Goal: Task Accomplishment & Management: Complete application form

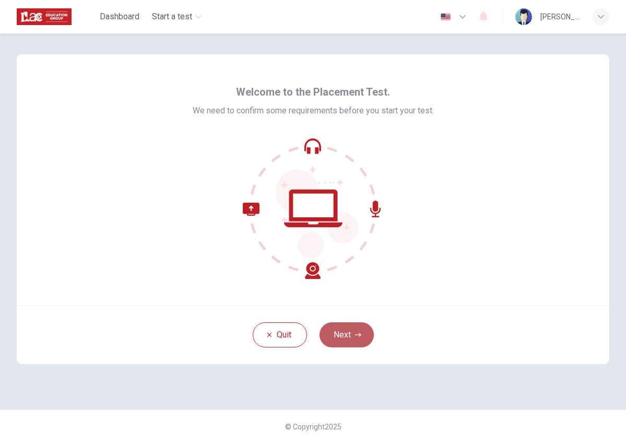
click at [355, 331] on button "Next" at bounding box center [347, 334] width 54 height 25
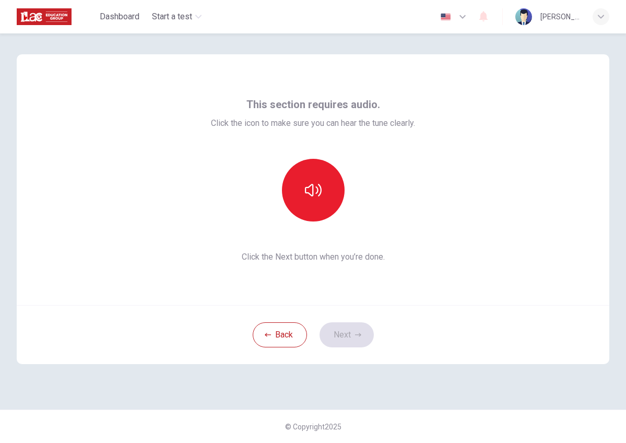
click at [460, 20] on icon "button" at bounding box center [462, 16] width 13 height 13
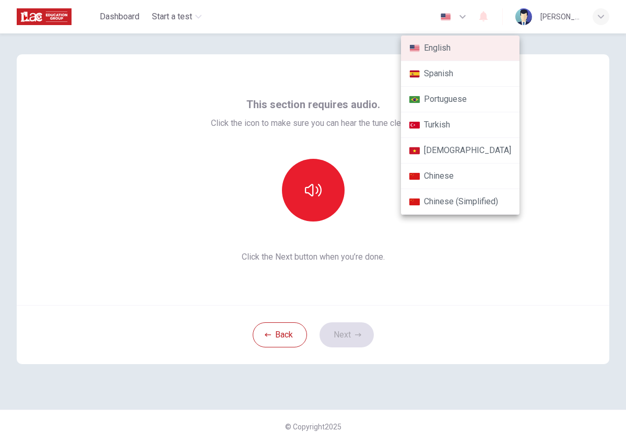
click at [548, 113] on div at bounding box center [313, 221] width 626 height 443
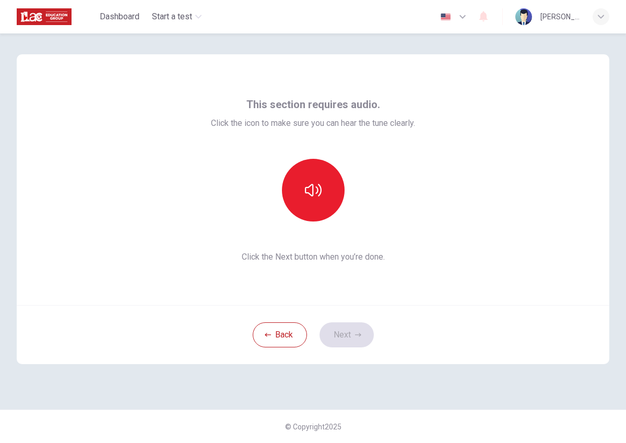
click at [520, 16] on img at bounding box center [523, 16] width 17 height 17
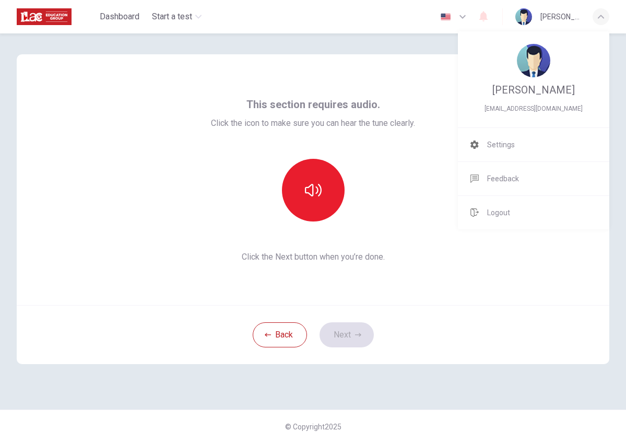
click at [530, 73] on img at bounding box center [533, 60] width 33 height 33
click at [418, 93] on div at bounding box center [313, 221] width 626 height 443
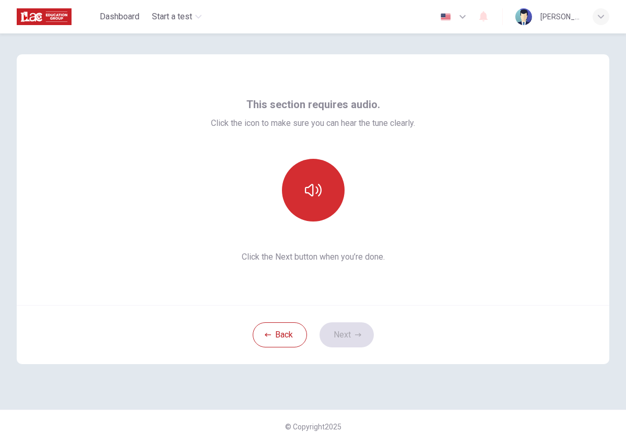
click at [326, 177] on button "button" at bounding box center [313, 190] width 63 height 63
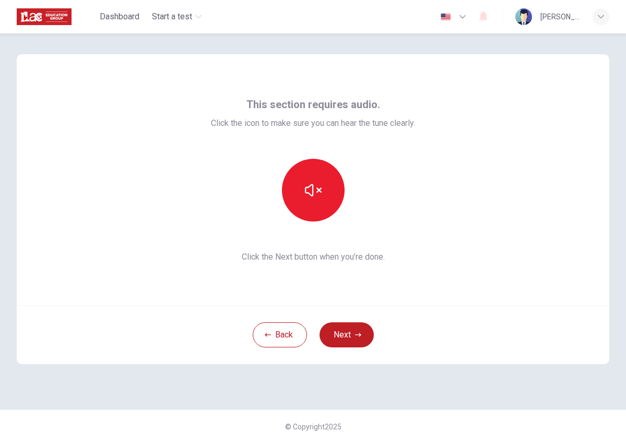
click at [341, 84] on div "This section requires audio. Click the icon to make sure you can hear the tune …" at bounding box center [313, 179] width 593 height 251
click at [351, 333] on button "Next" at bounding box center [347, 334] width 54 height 25
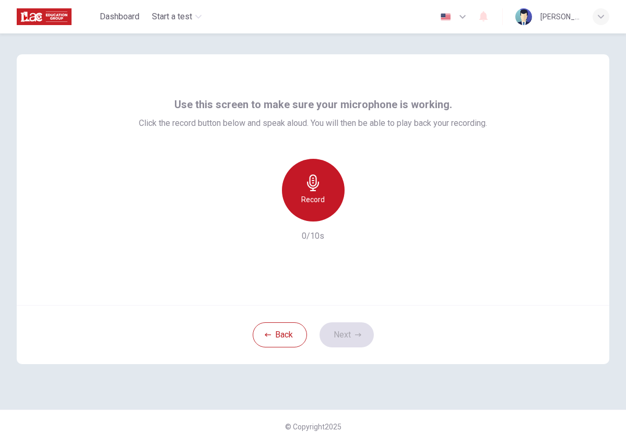
click at [323, 201] on h6 "Record" at bounding box center [313, 199] width 24 height 13
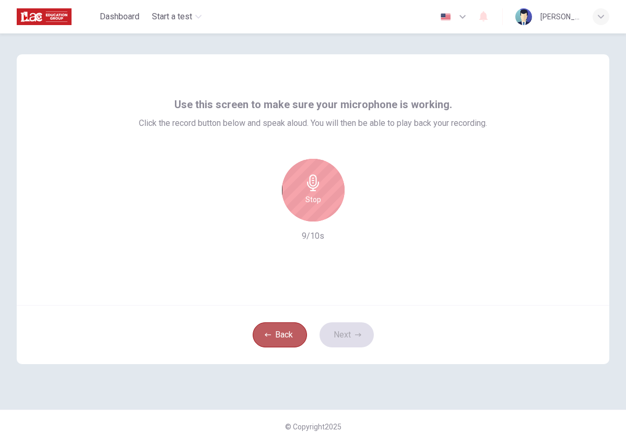
click at [276, 334] on button "Back" at bounding box center [280, 334] width 54 height 25
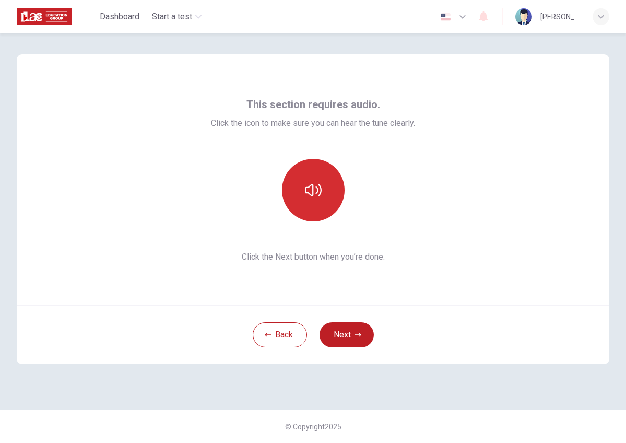
click at [322, 193] on button "button" at bounding box center [313, 190] width 63 height 63
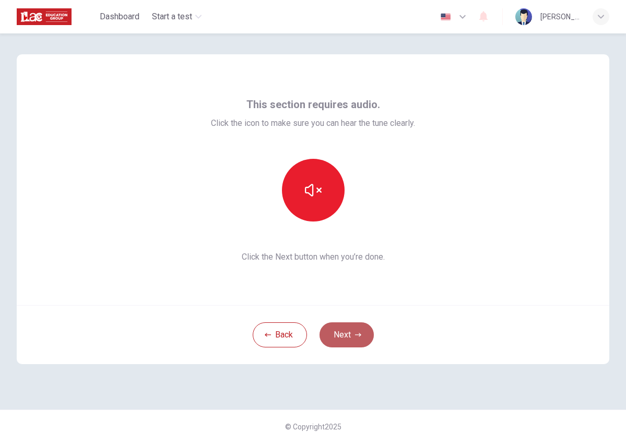
click at [358, 331] on button "Next" at bounding box center [347, 334] width 54 height 25
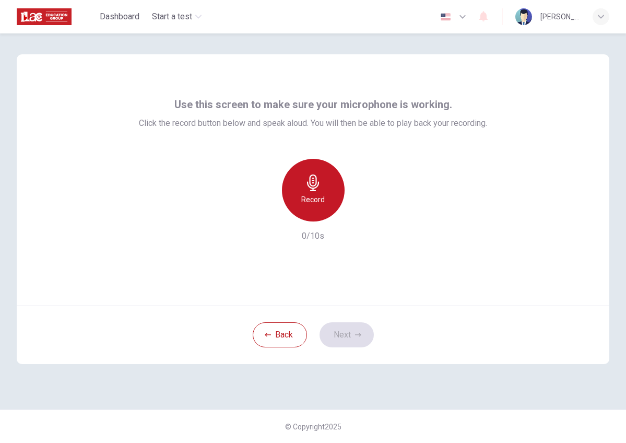
click at [330, 199] on div "Record" at bounding box center [313, 190] width 63 height 63
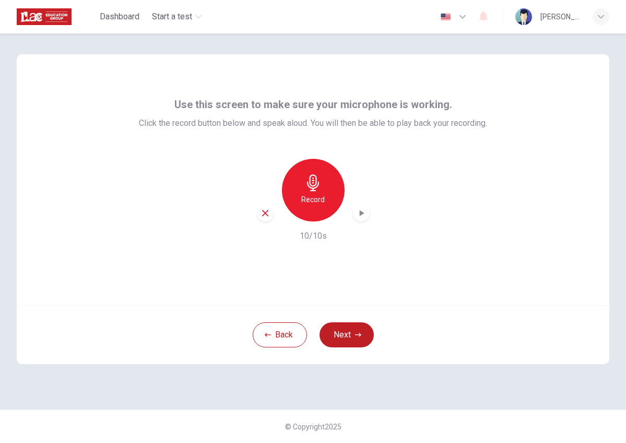
click at [365, 215] on icon "button" at bounding box center [361, 213] width 10 height 10
click at [364, 216] on icon "button" at bounding box center [361, 213] width 7 height 8
click at [348, 337] on button "Next" at bounding box center [347, 334] width 54 height 25
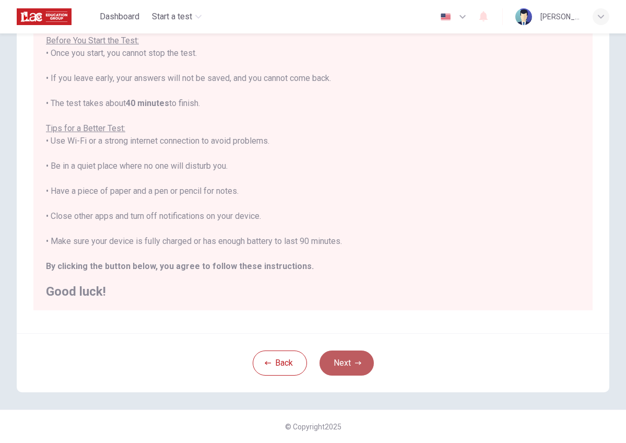
click at [338, 357] on button "Next" at bounding box center [347, 362] width 54 height 25
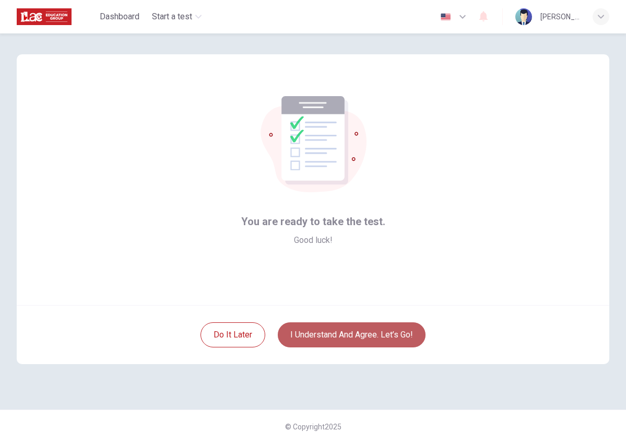
click at [341, 338] on button "I understand and agree. Let’s go!" at bounding box center [352, 334] width 148 height 25
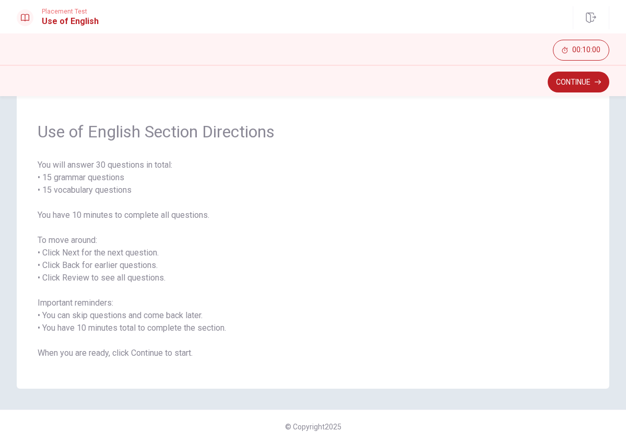
scroll to position [25, 0]
click at [563, 83] on button "Continue" at bounding box center [579, 82] width 62 height 21
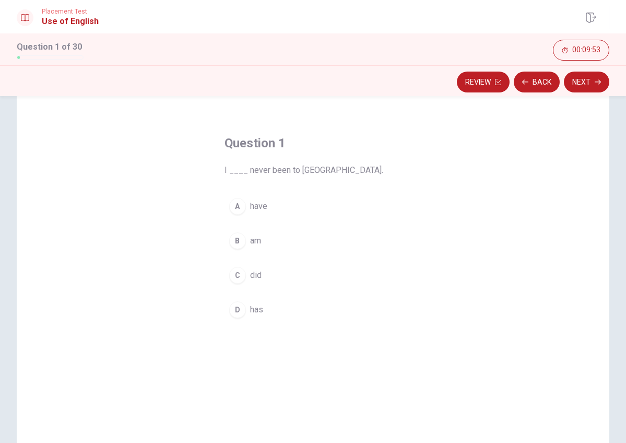
click at [239, 206] on div "A" at bounding box center [237, 206] width 17 height 17
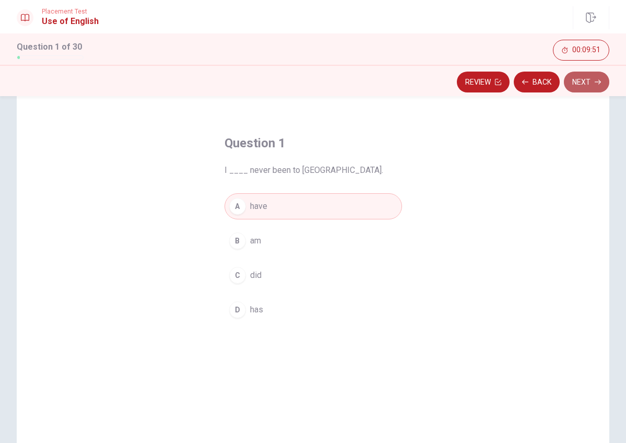
click at [595, 82] on icon "button" at bounding box center [598, 82] width 6 height 5
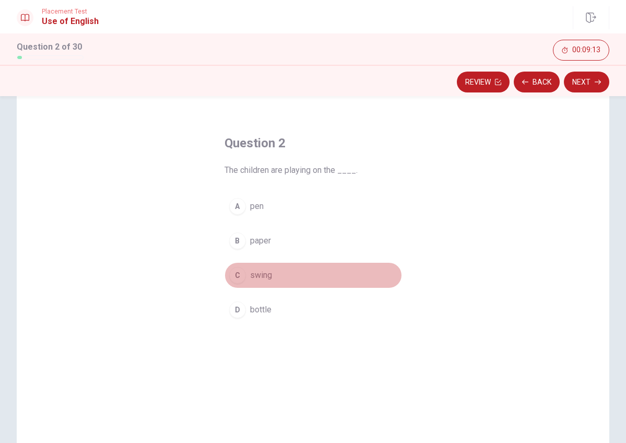
click at [243, 275] on div "C" at bounding box center [237, 275] width 17 height 17
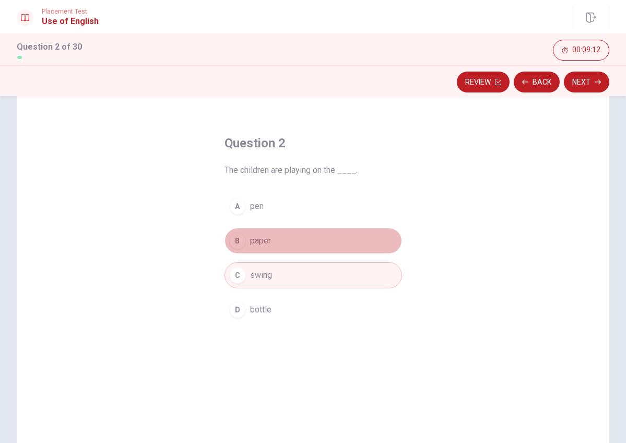
click at [244, 238] on div "B" at bounding box center [237, 240] width 17 height 17
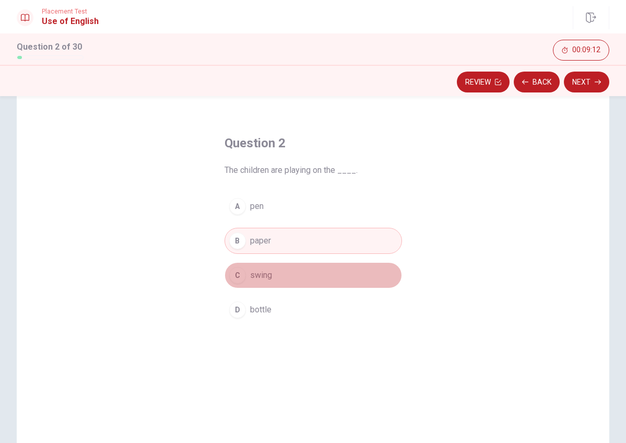
click at [244, 277] on div "C" at bounding box center [237, 275] width 17 height 17
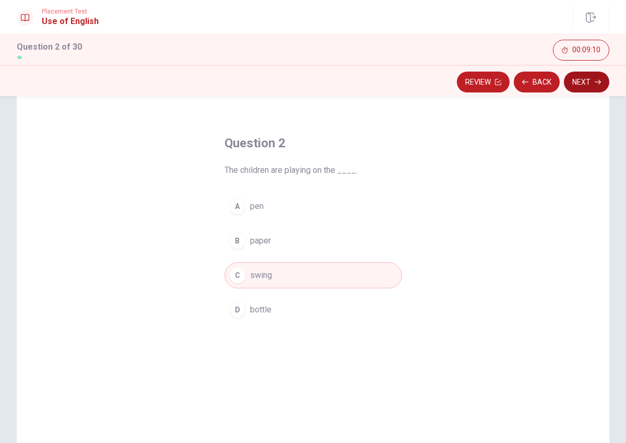
click at [582, 82] on button "Next" at bounding box center [586, 82] width 45 height 21
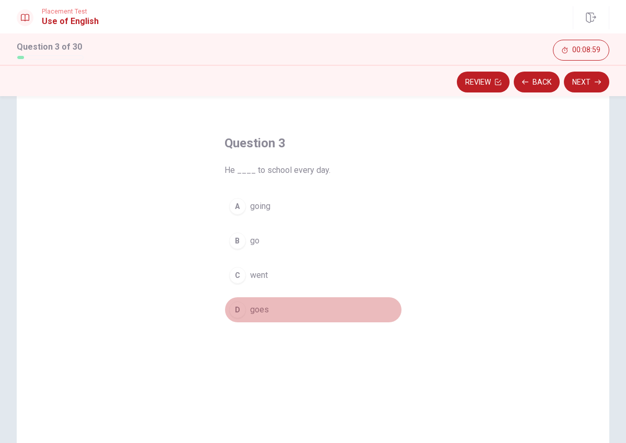
click at [244, 315] on button "D goes" at bounding box center [314, 310] width 178 height 26
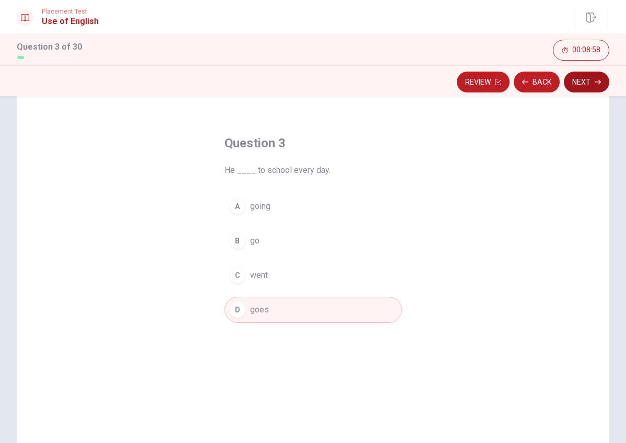
click at [602, 79] on button "Next" at bounding box center [586, 82] width 45 height 21
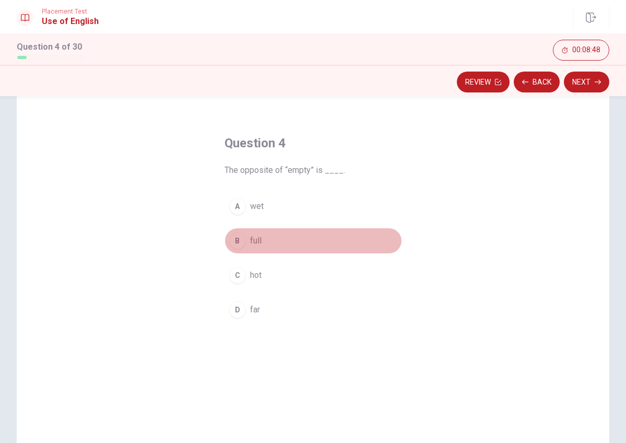
click at [238, 242] on div "B" at bounding box center [237, 240] width 17 height 17
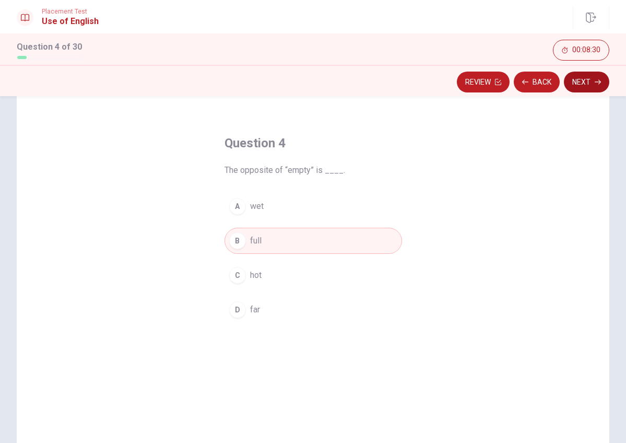
click at [591, 83] on button "Next" at bounding box center [586, 82] width 45 height 21
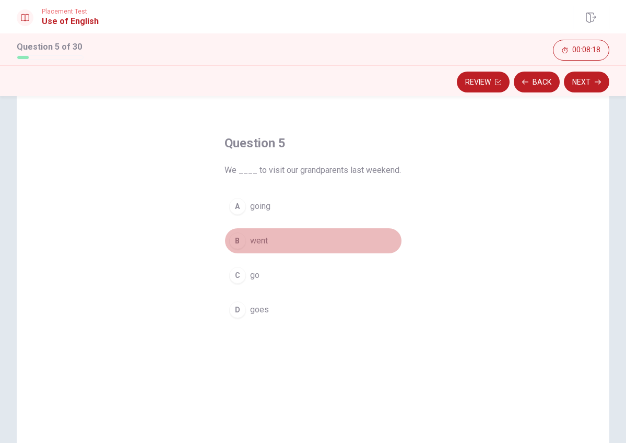
click at [237, 238] on div "B" at bounding box center [237, 240] width 17 height 17
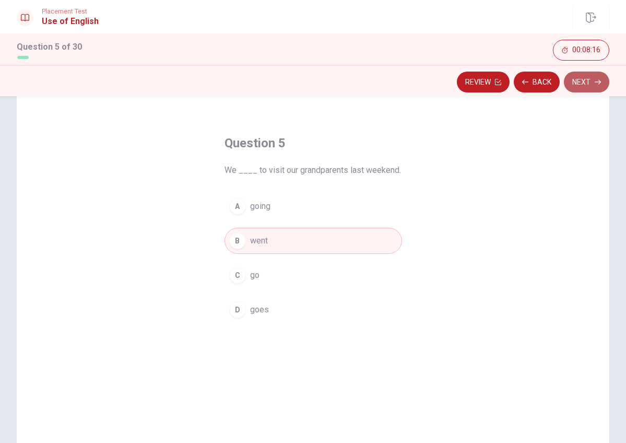
click at [593, 77] on button "Next" at bounding box center [586, 82] width 45 height 21
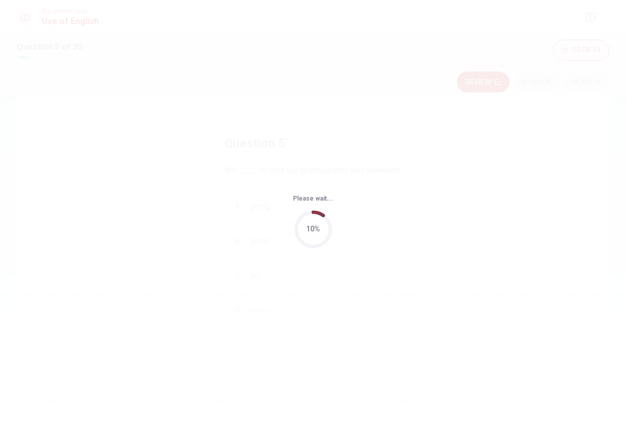
scroll to position [0, 0]
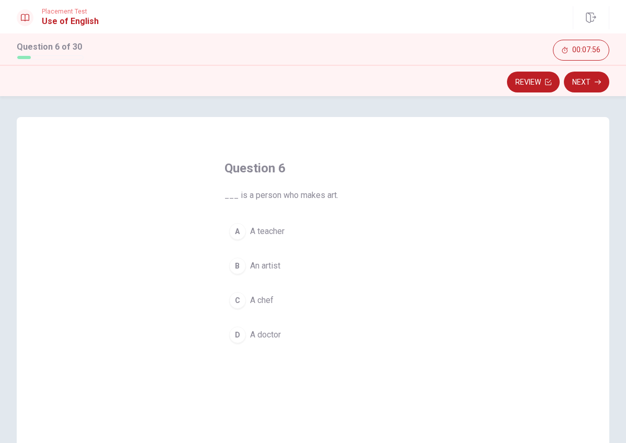
click at [239, 266] on div "B" at bounding box center [237, 265] width 17 height 17
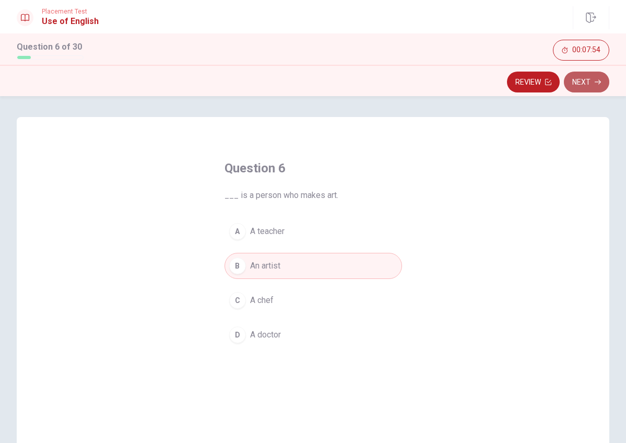
click at [597, 85] on button "Next" at bounding box center [586, 82] width 45 height 21
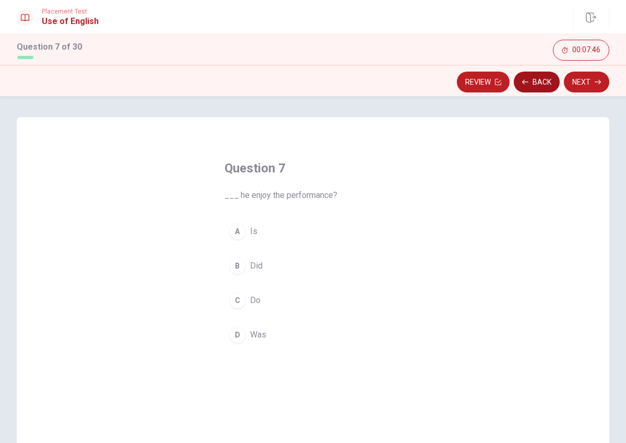
click at [541, 84] on button "Back" at bounding box center [537, 82] width 46 height 21
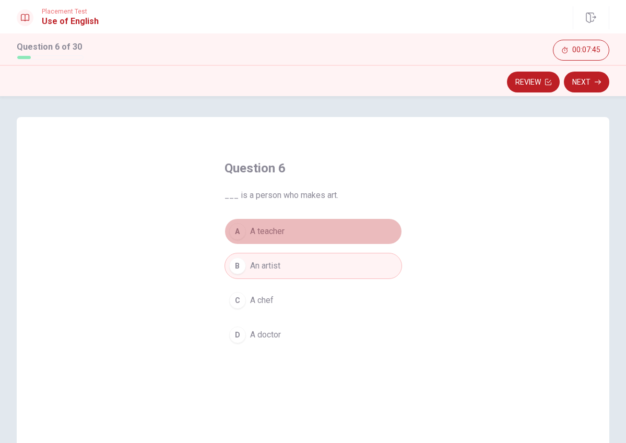
click at [346, 229] on button "A A teacher" at bounding box center [314, 231] width 178 height 26
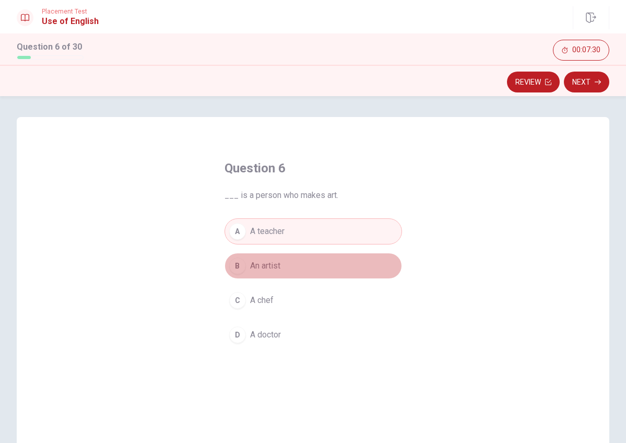
click at [308, 260] on button "B An artist" at bounding box center [314, 266] width 178 height 26
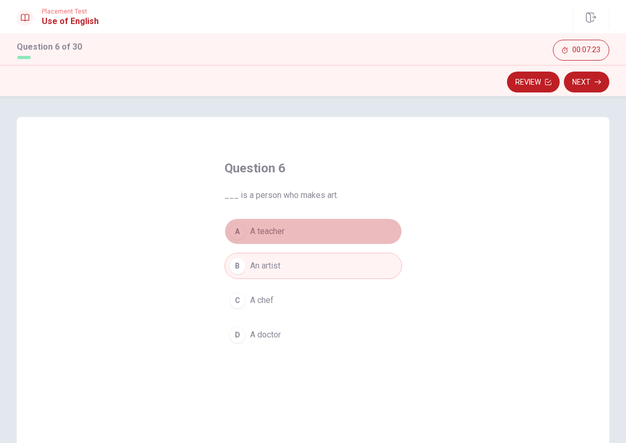
click at [344, 230] on button "A A teacher" at bounding box center [314, 231] width 178 height 26
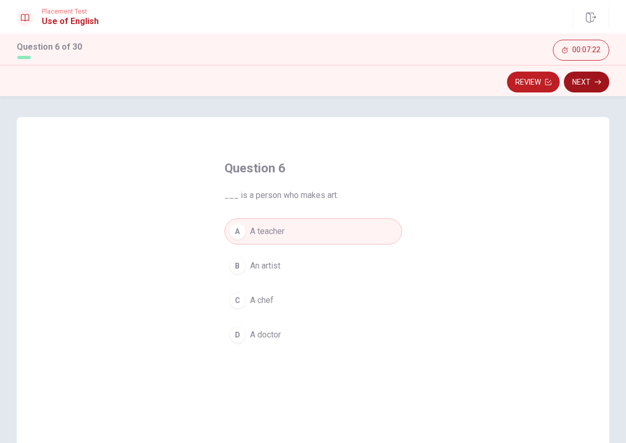
click at [598, 86] on button "Next" at bounding box center [586, 82] width 45 height 21
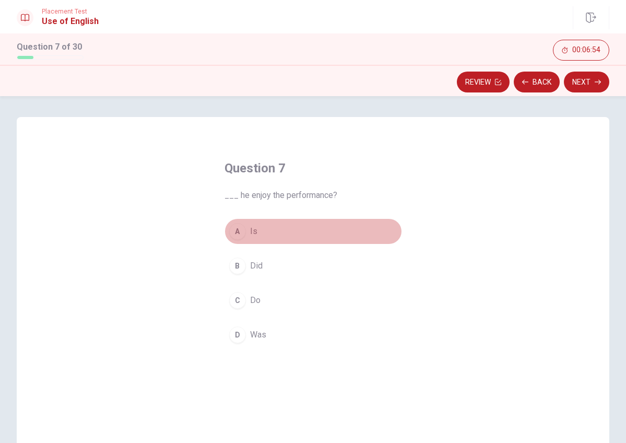
click at [292, 227] on button "A Is" at bounding box center [314, 231] width 178 height 26
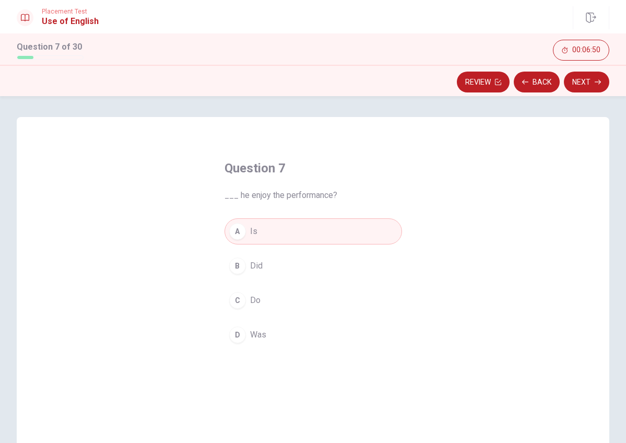
click at [289, 297] on button "C Do" at bounding box center [314, 300] width 178 height 26
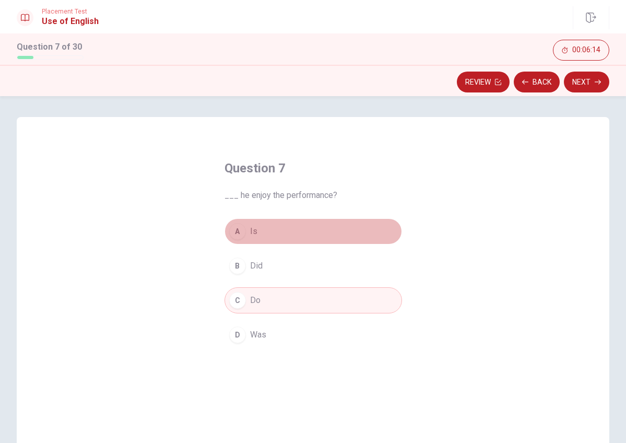
click at [342, 223] on button "A Is" at bounding box center [314, 231] width 178 height 26
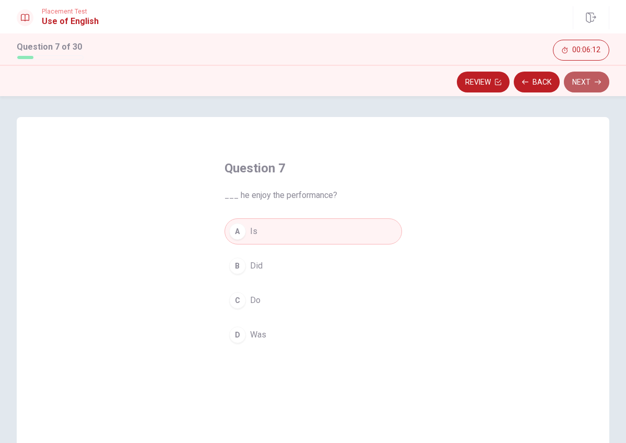
click at [593, 85] on button "Next" at bounding box center [586, 82] width 45 height 21
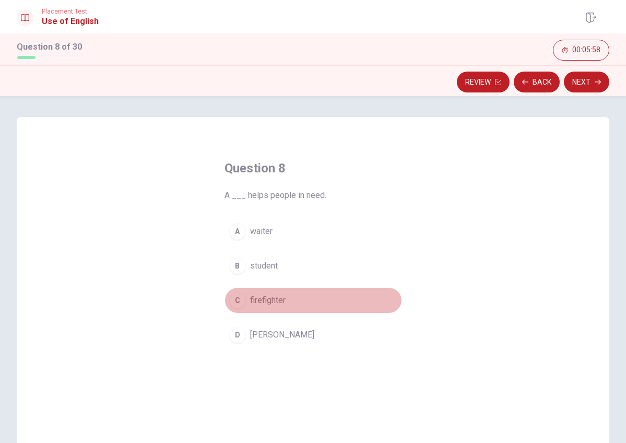
click at [269, 299] on span "firefighter" at bounding box center [268, 300] width 36 height 13
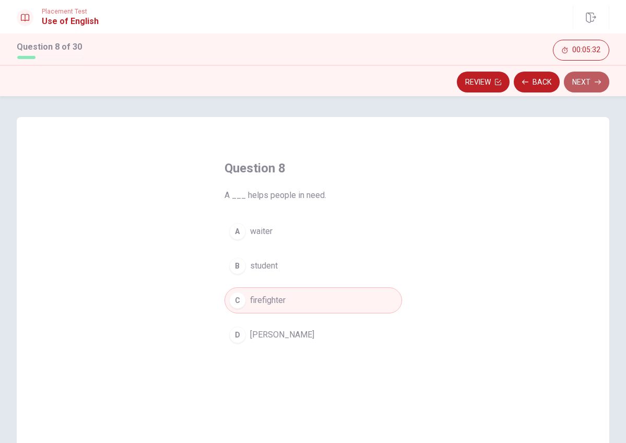
click at [595, 82] on icon "button" at bounding box center [598, 82] width 6 height 5
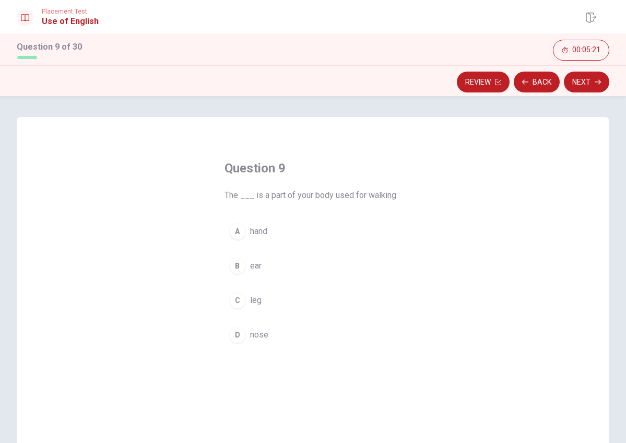
click at [261, 299] on button "C leg" at bounding box center [314, 300] width 178 height 26
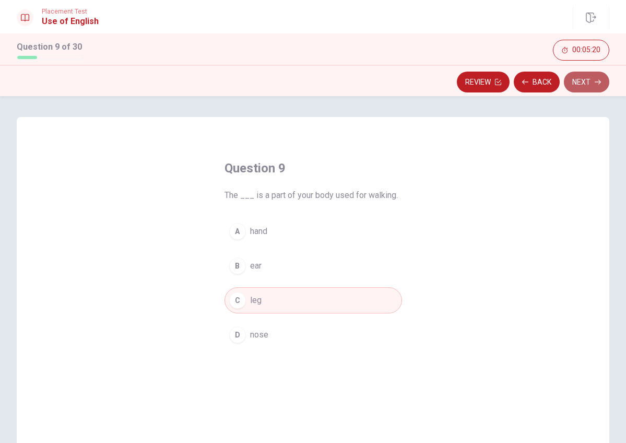
click at [592, 79] on button "Next" at bounding box center [586, 82] width 45 height 21
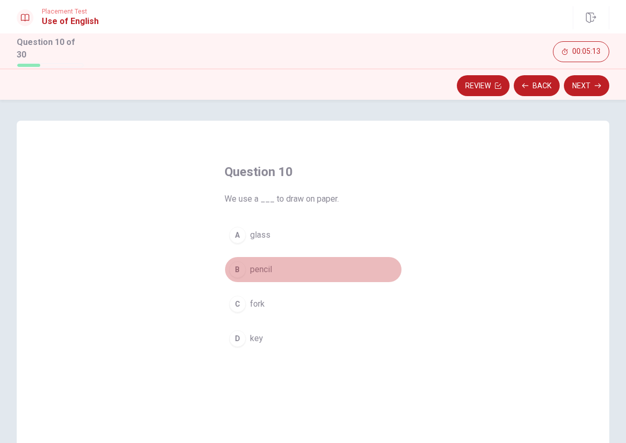
click at [269, 264] on span "pencil" at bounding box center [261, 269] width 22 height 13
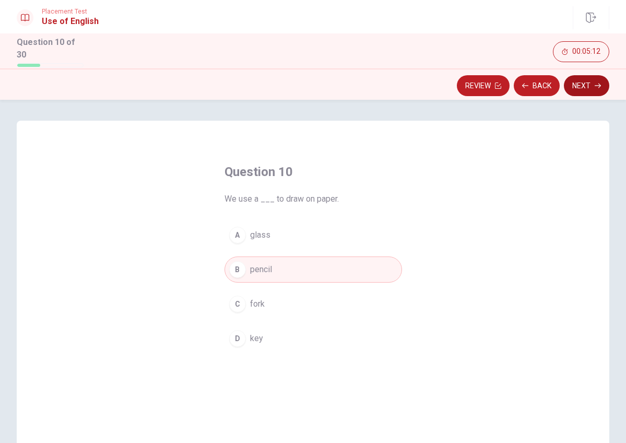
click at [598, 83] on icon "button" at bounding box center [598, 86] width 6 height 6
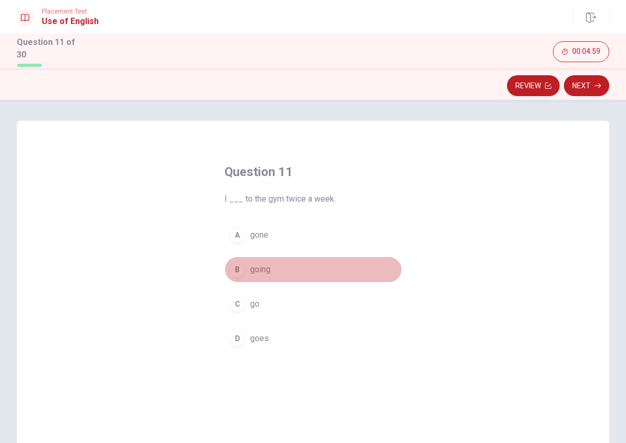
click at [265, 266] on span "going" at bounding box center [260, 269] width 20 height 13
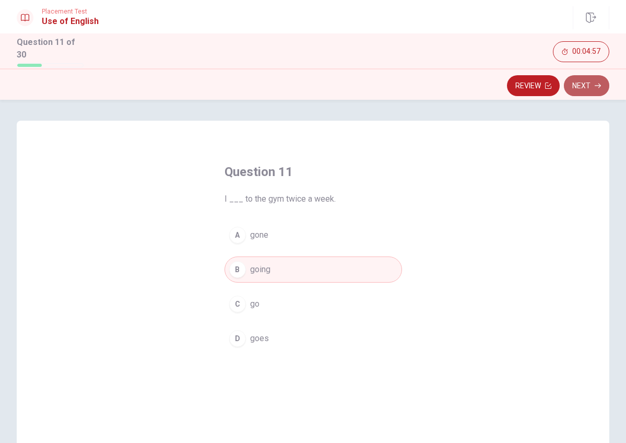
click at [598, 77] on button "Next" at bounding box center [586, 85] width 45 height 21
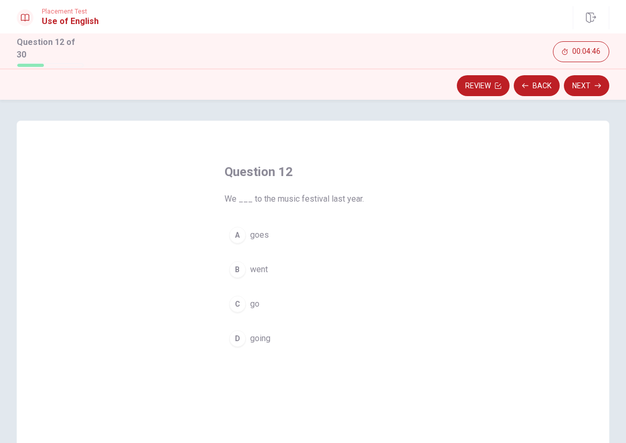
click at [239, 266] on div "B" at bounding box center [237, 269] width 17 height 17
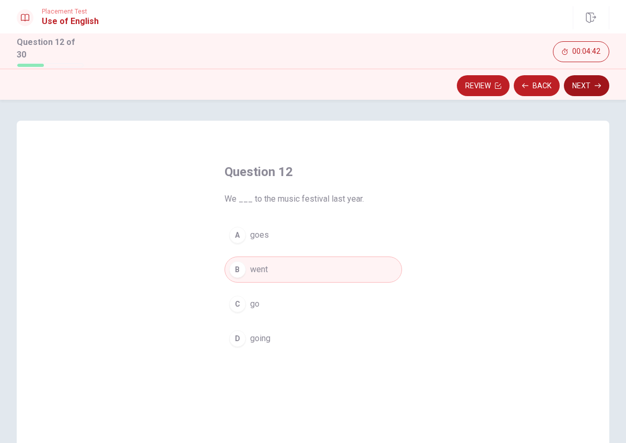
click at [585, 86] on button "Next" at bounding box center [586, 85] width 45 height 21
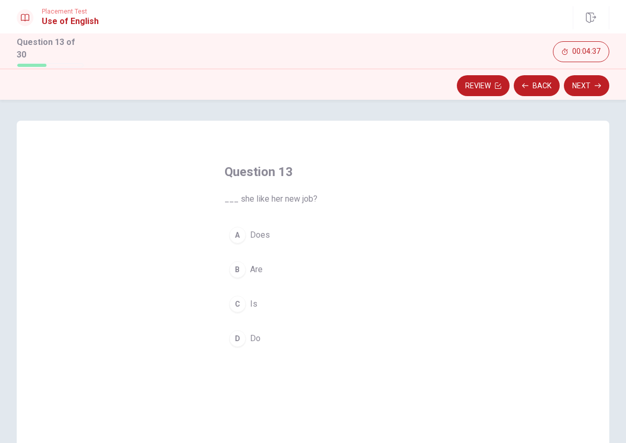
click at [250, 234] on span "Does" at bounding box center [260, 235] width 20 height 13
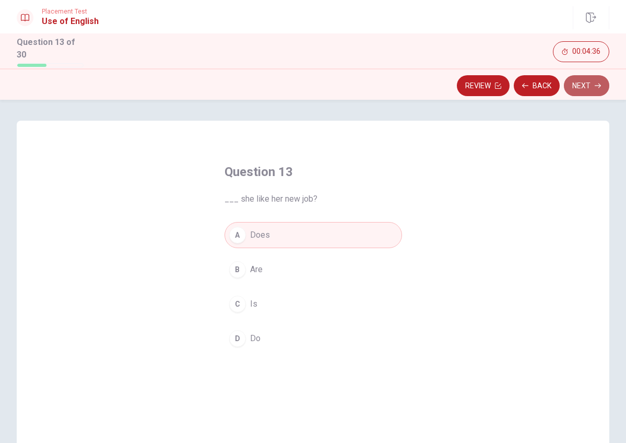
click at [592, 86] on button "Next" at bounding box center [586, 85] width 45 height 21
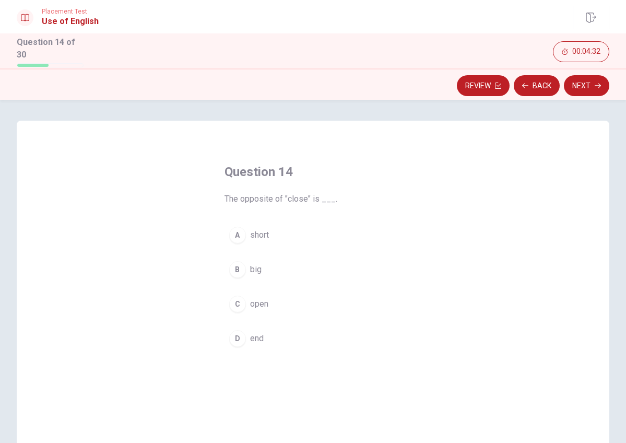
click at [247, 306] on button "C open" at bounding box center [314, 304] width 178 height 26
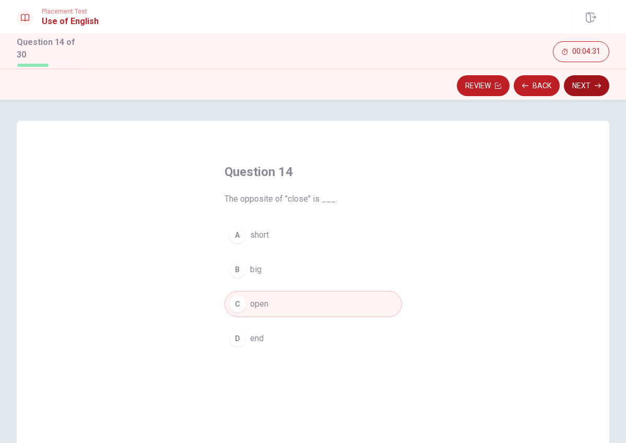
click at [592, 75] on button "Next" at bounding box center [586, 85] width 45 height 21
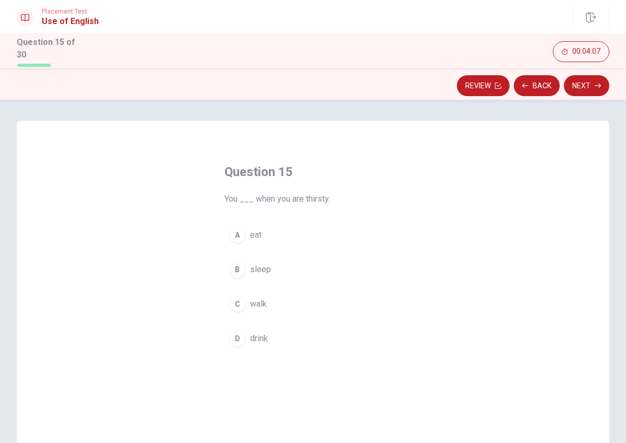
click at [271, 329] on button "D drink" at bounding box center [314, 338] width 178 height 26
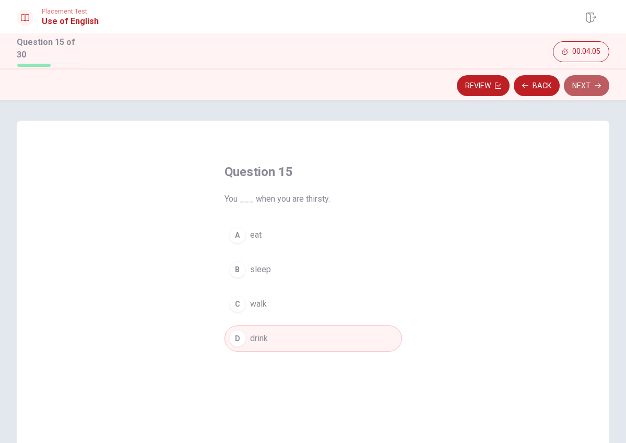
click at [573, 76] on button "Next" at bounding box center [586, 85] width 45 height 21
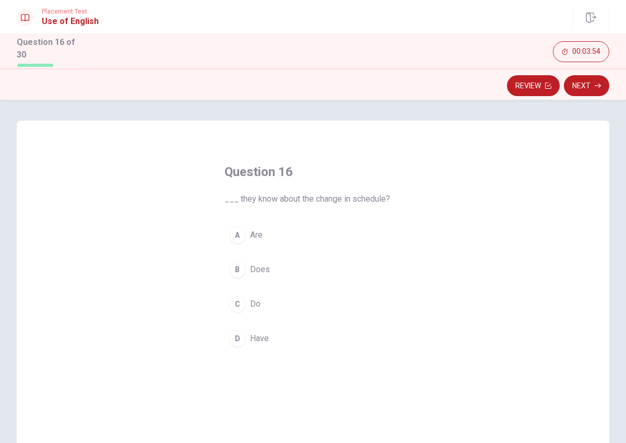
click at [241, 332] on div "D" at bounding box center [237, 338] width 17 height 17
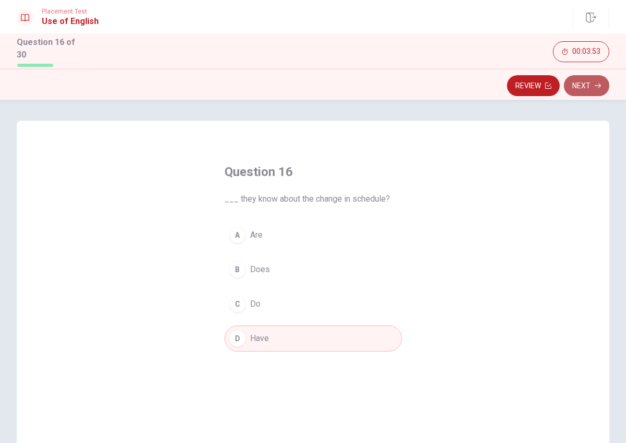
click at [598, 75] on button "Next" at bounding box center [586, 85] width 45 height 21
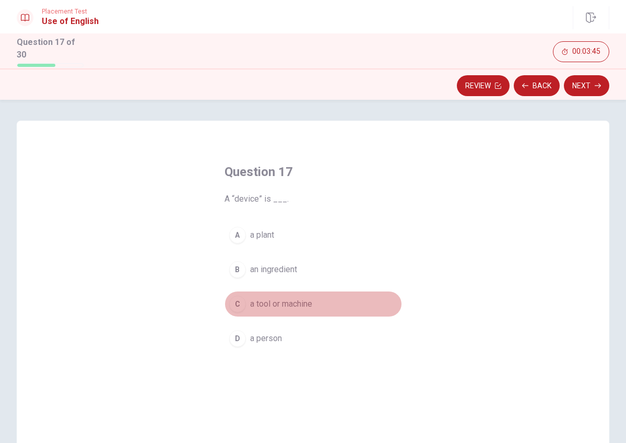
click at [238, 301] on div "C" at bounding box center [237, 304] width 17 height 17
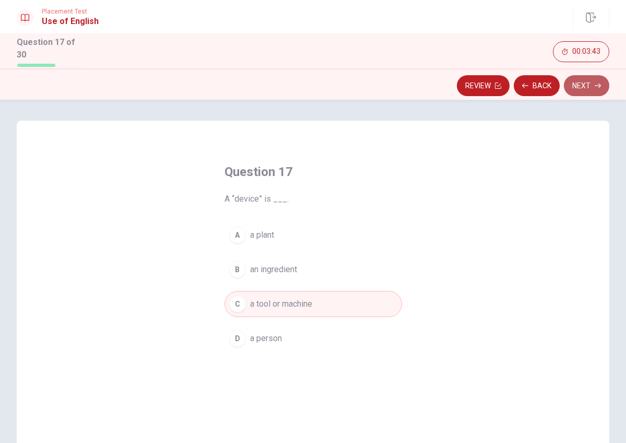
click at [588, 75] on button "Next" at bounding box center [586, 85] width 45 height 21
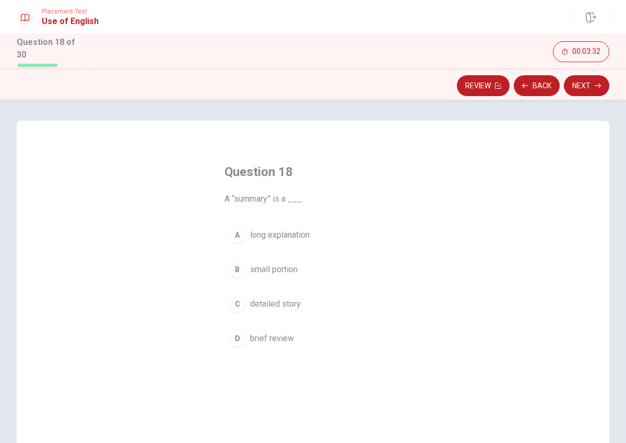
click at [238, 337] on div "D" at bounding box center [237, 338] width 17 height 17
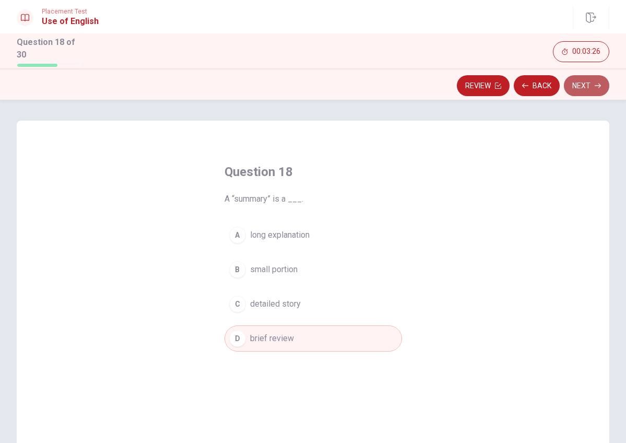
click at [598, 85] on button "Next" at bounding box center [586, 85] width 45 height 21
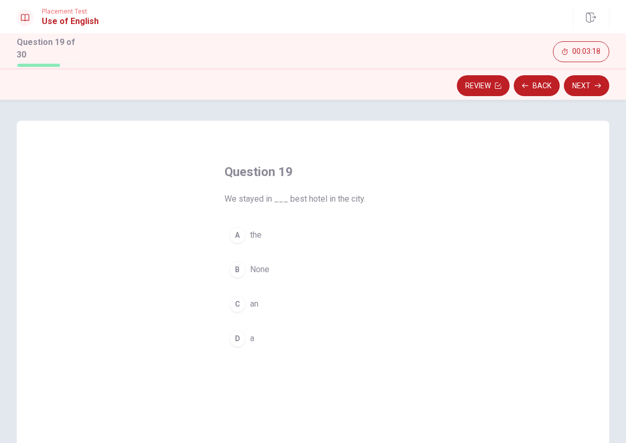
click at [238, 237] on div "A" at bounding box center [237, 235] width 17 height 17
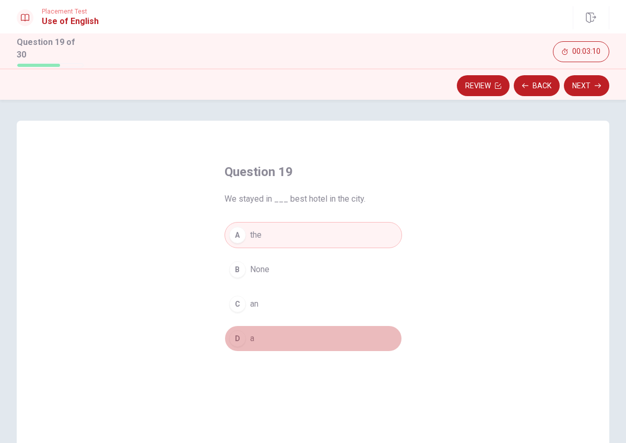
click at [267, 337] on button "D a" at bounding box center [314, 338] width 178 height 26
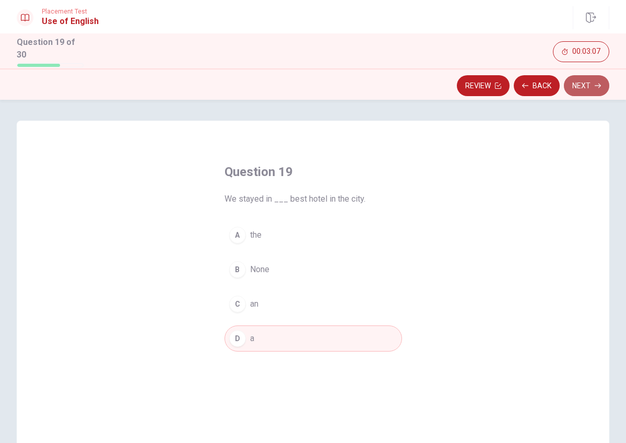
click at [593, 76] on button "Next" at bounding box center [586, 85] width 45 height 21
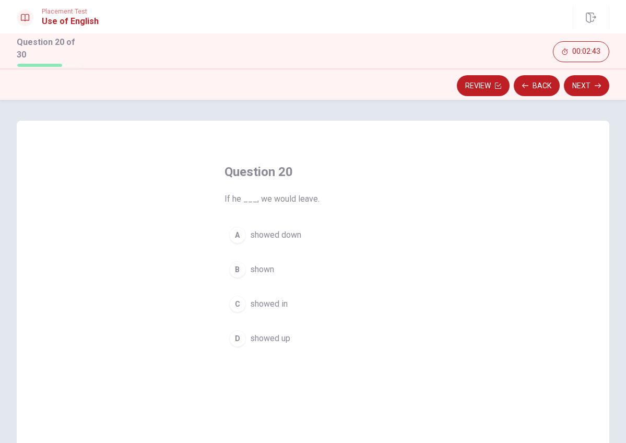
click at [243, 339] on div "D" at bounding box center [237, 338] width 17 height 17
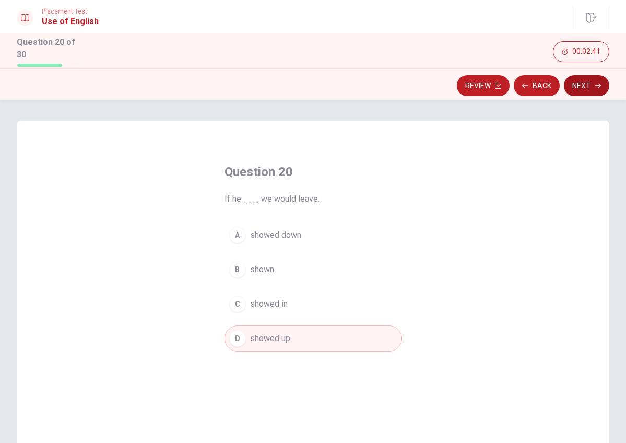
click at [592, 85] on button "Next" at bounding box center [586, 85] width 45 height 21
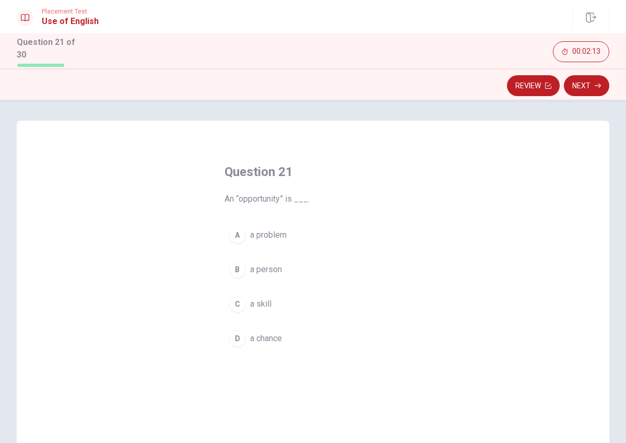
click at [240, 335] on div "D" at bounding box center [237, 338] width 17 height 17
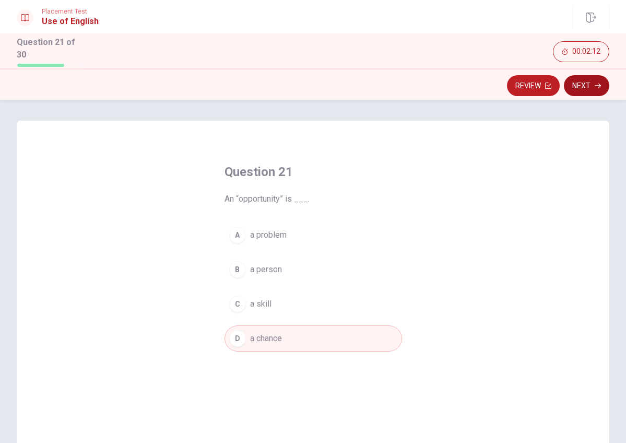
click at [583, 82] on button "Next" at bounding box center [586, 85] width 45 height 21
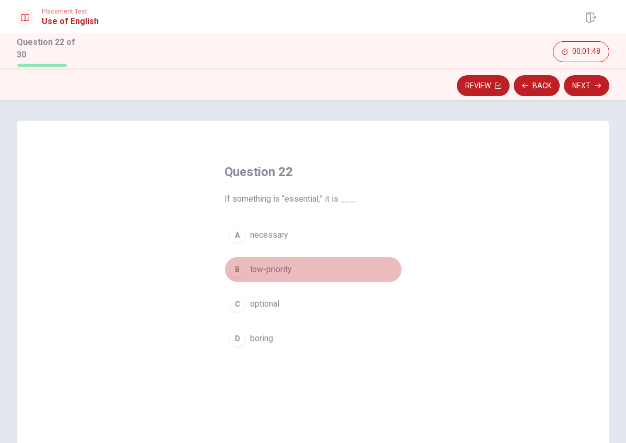
click at [238, 265] on div "B" at bounding box center [237, 269] width 17 height 17
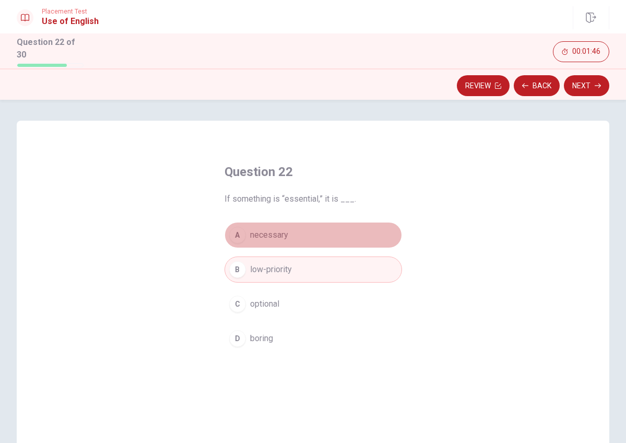
click at [312, 229] on button "A necessary" at bounding box center [314, 235] width 178 height 26
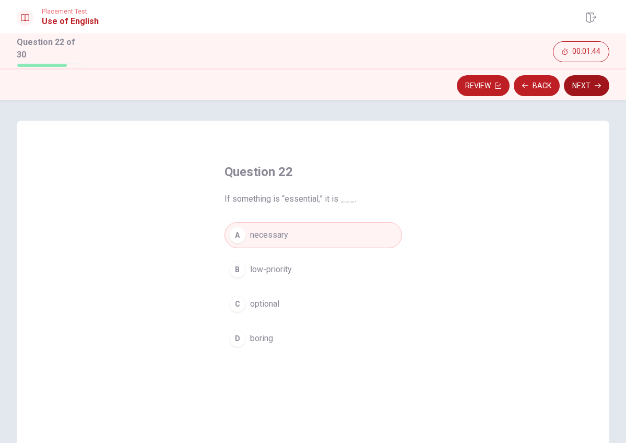
click at [585, 81] on button "Next" at bounding box center [586, 85] width 45 height 21
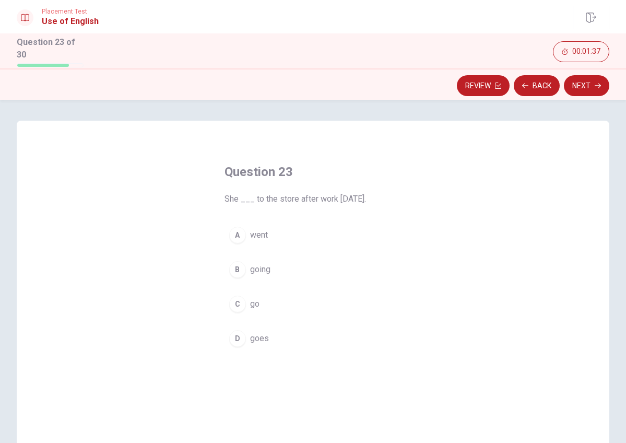
click at [233, 231] on div "A" at bounding box center [237, 235] width 17 height 17
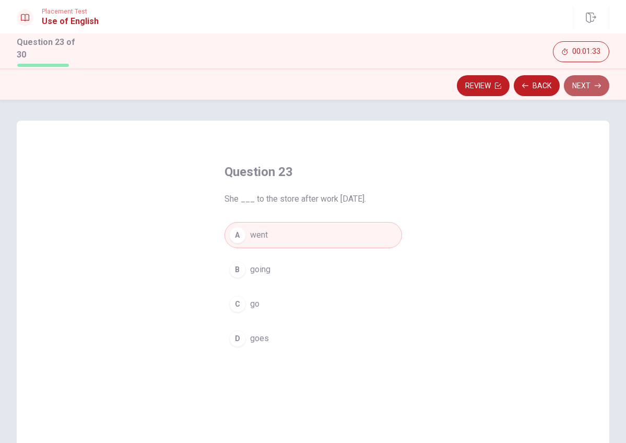
click at [589, 78] on button "Next" at bounding box center [586, 85] width 45 height 21
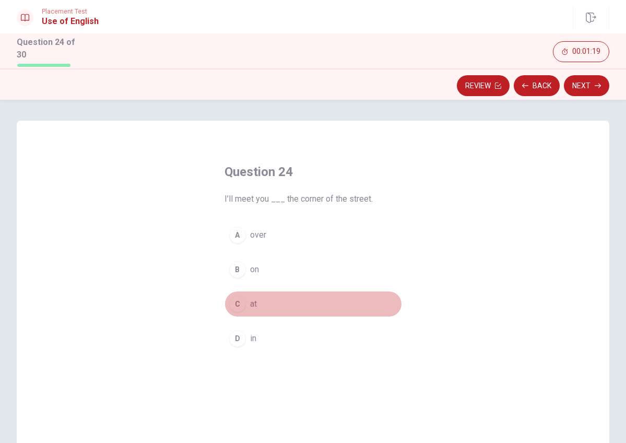
click at [253, 305] on span "at" at bounding box center [253, 304] width 7 height 13
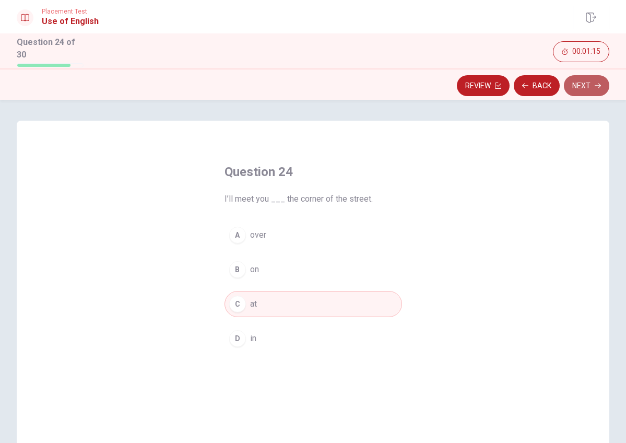
click at [598, 78] on button "Next" at bounding box center [586, 85] width 45 height 21
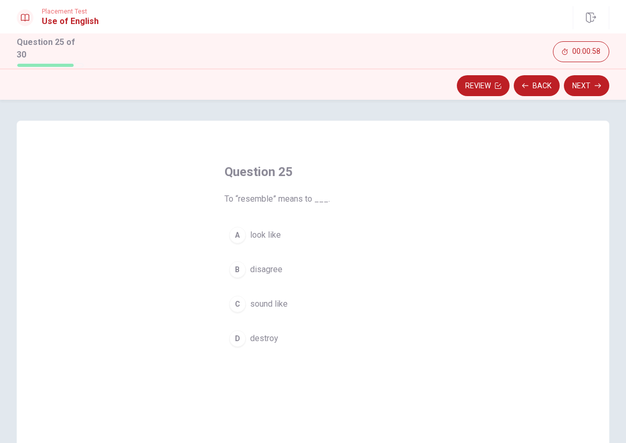
click at [289, 226] on button "A look like" at bounding box center [314, 235] width 178 height 26
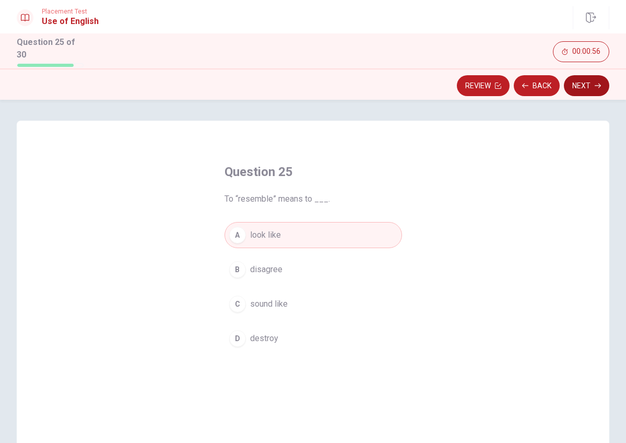
click at [594, 86] on button "Next" at bounding box center [586, 85] width 45 height 21
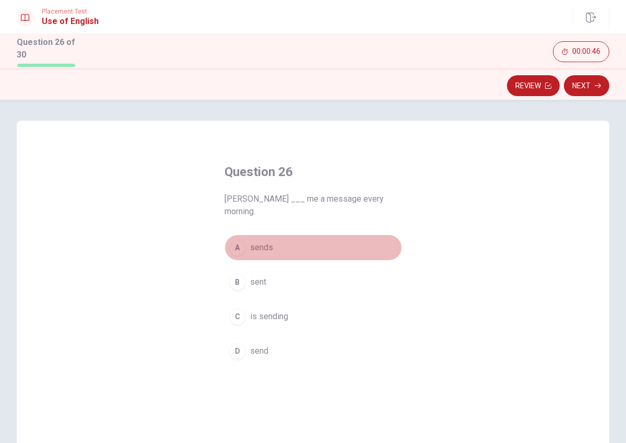
click at [266, 241] on span "sends" at bounding box center [261, 247] width 23 height 13
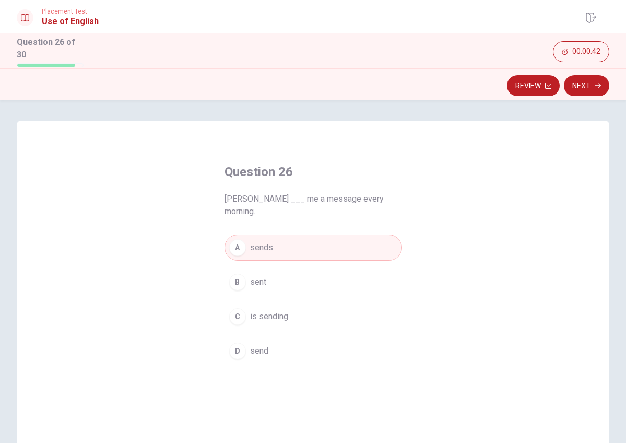
click at [295, 303] on button "C is sending" at bounding box center [314, 316] width 178 height 26
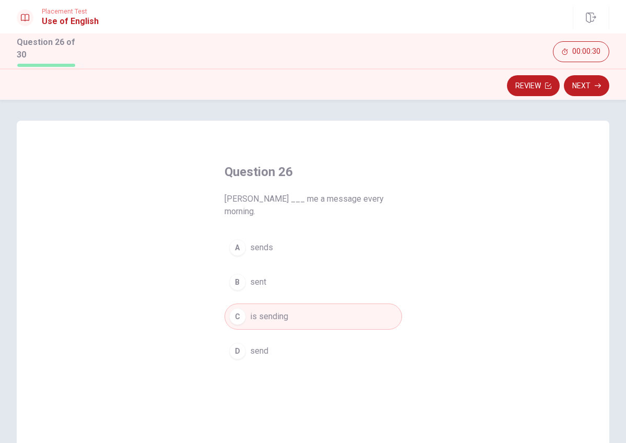
click at [282, 269] on button "B sent" at bounding box center [314, 282] width 178 height 26
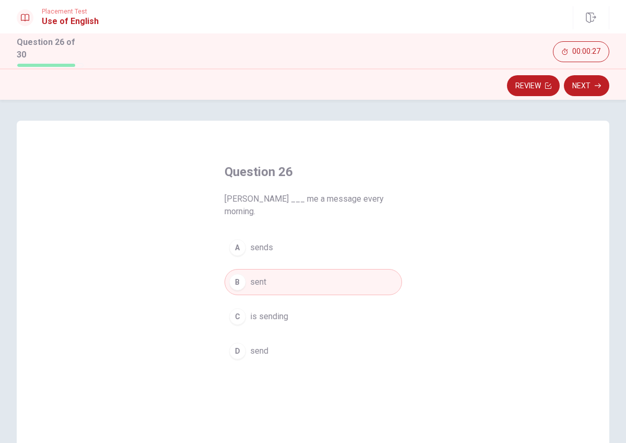
click at [283, 338] on button "D send" at bounding box center [314, 351] width 178 height 26
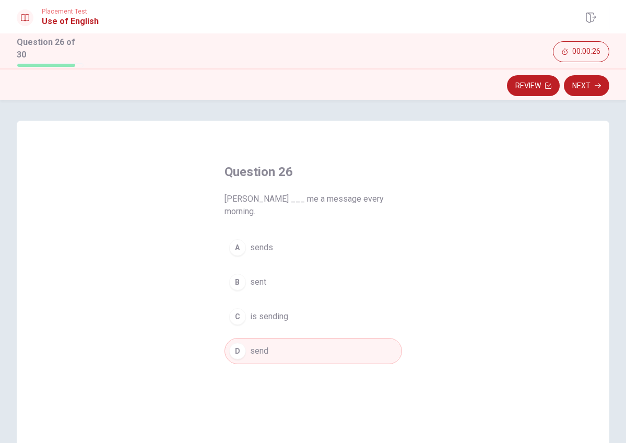
click at [298, 303] on button "C is sending" at bounding box center [314, 316] width 178 height 26
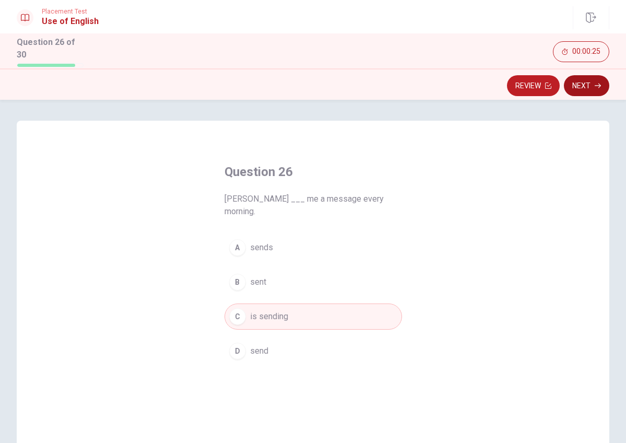
click at [602, 85] on button "Next" at bounding box center [586, 85] width 45 height 21
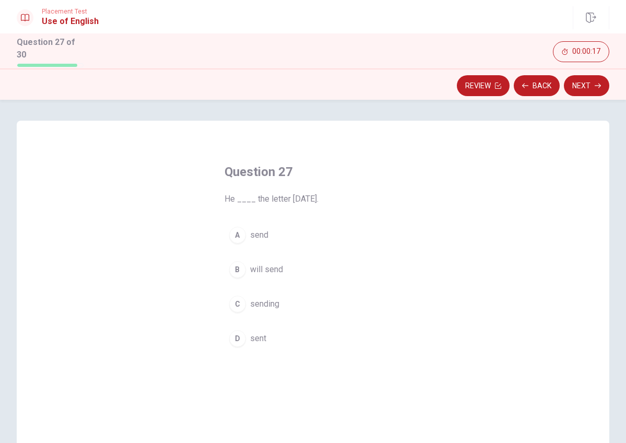
click at [259, 269] on span "will send" at bounding box center [266, 269] width 33 height 13
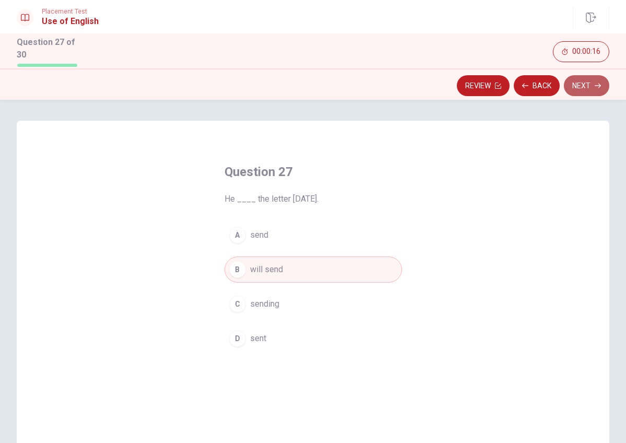
click at [583, 84] on button "Next" at bounding box center [586, 85] width 45 height 21
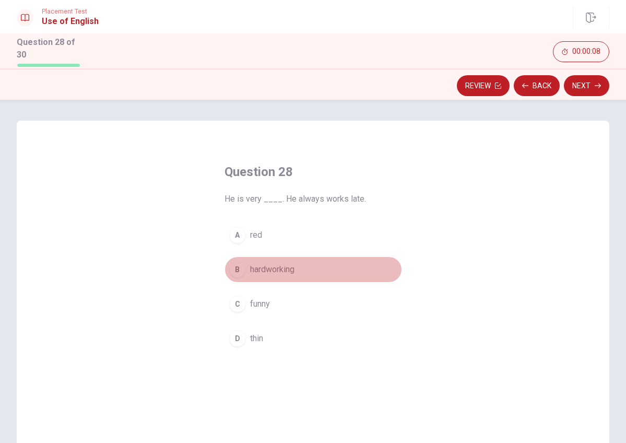
click at [274, 263] on span "hardworking" at bounding box center [272, 269] width 44 height 13
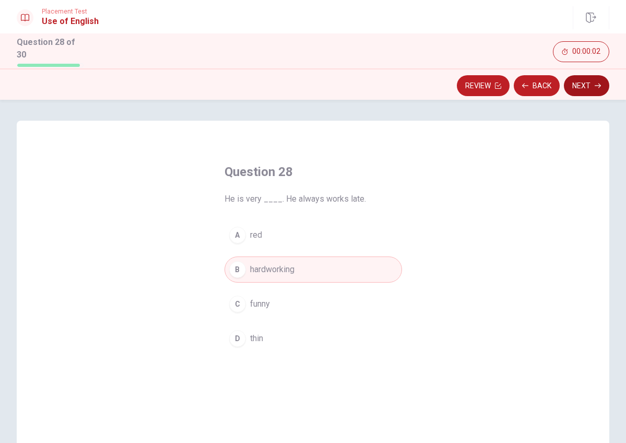
click at [578, 83] on button "Next" at bounding box center [586, 85] width 45 height 21
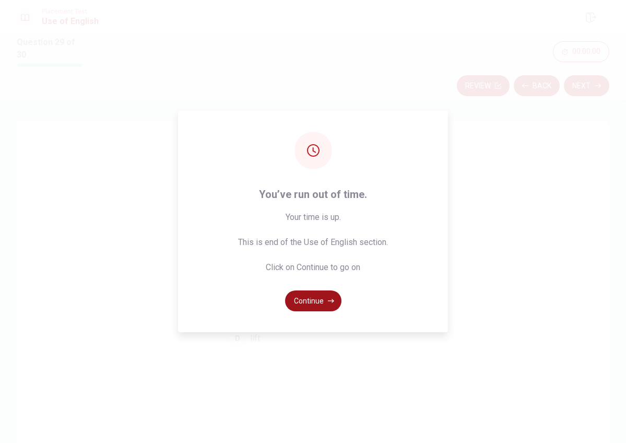
click at [303, 297] on button "Continue" at bounding box center [313, 300] width 56 height 21
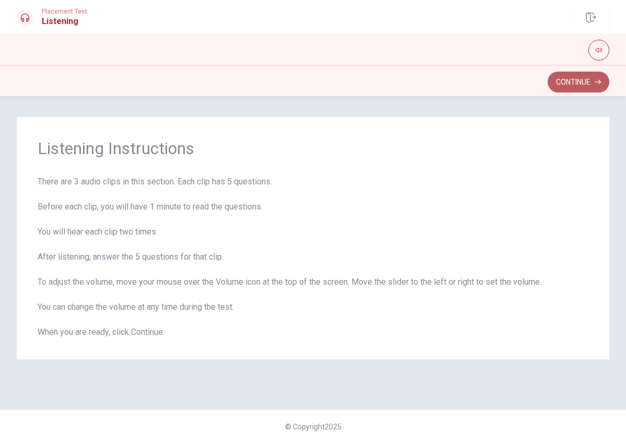
click at [574, 83] on button "Continue" at bounding box center [579, 82] width 62 height 21
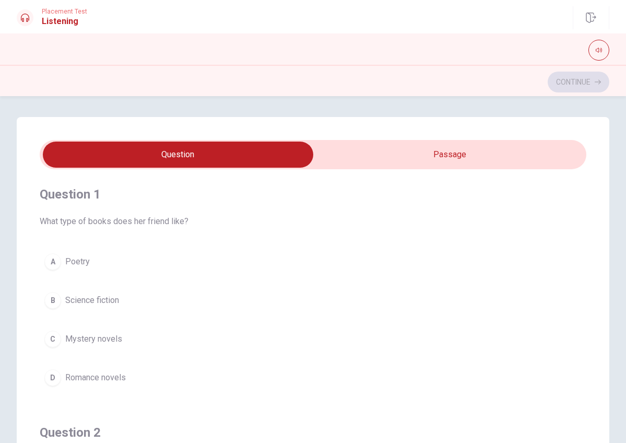
type input "7"
click at [440, 156] on input "checkbox" at bounding box center [178, 155] width 820 height 26
checkbox input "true"
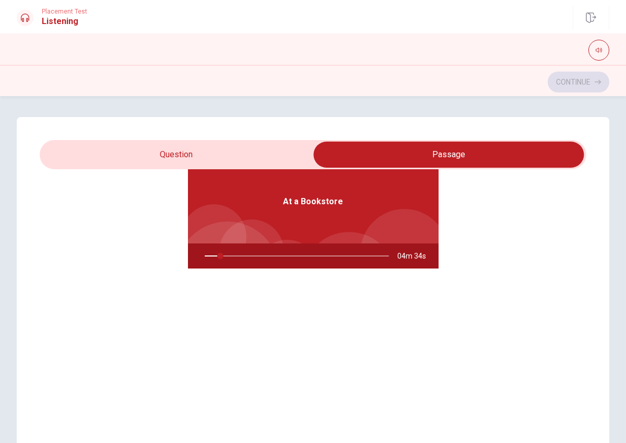
scroll to position [58, 0]
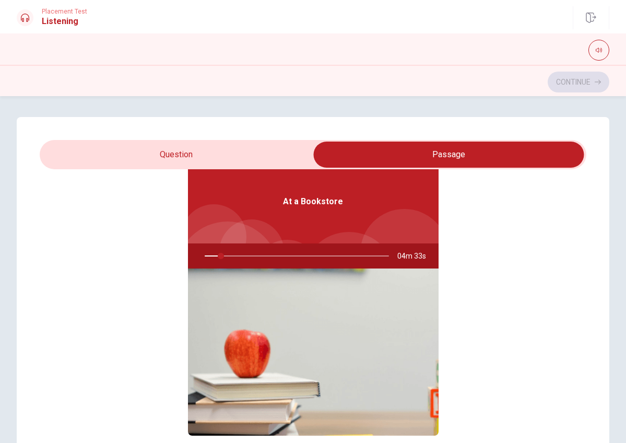
drag, startPoint x: 221, startPoint y: 257, endPoint x: 193, endPoint y: 257, distance: 28.2
click at [193, 257] on div at bounding box center [294, 255] width 205 height 25
type input "9"
click at [238, 152] on input "checkbox" at bounding box center [449, 155] width 820 height 26
checkbox input "false"
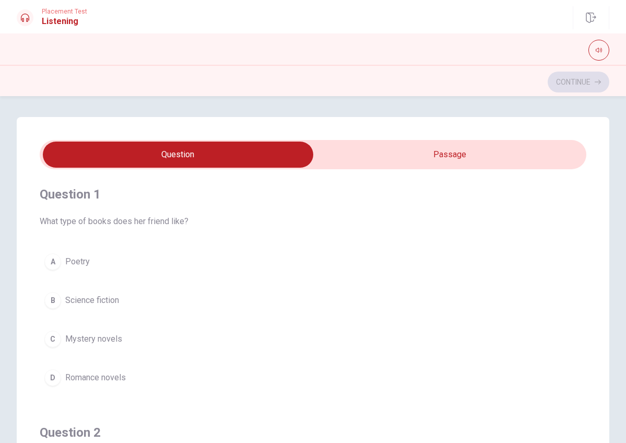
scroll to position [0, 0]
click at [58, 260] on div "A" at bounding box center [52, 261] width 17 height 17
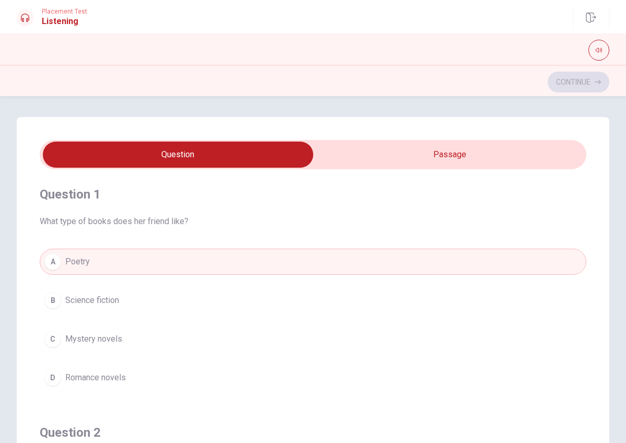
click at [242, 262] on button "A Poetry" at bounding box center [313, 262] width 547 height 26
click at [288, 221] on span "What type of books does her friend like?" at bounding box center [313, 221] width 547 height 13
type input "20"
click at [437, 162] on input "checkbox" at bounding box center [178, 155] width 820 height 26
checkbox input "true"
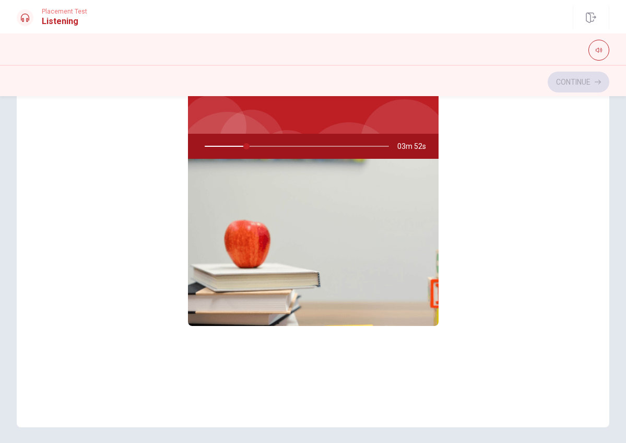
scroll to position [121, 0]
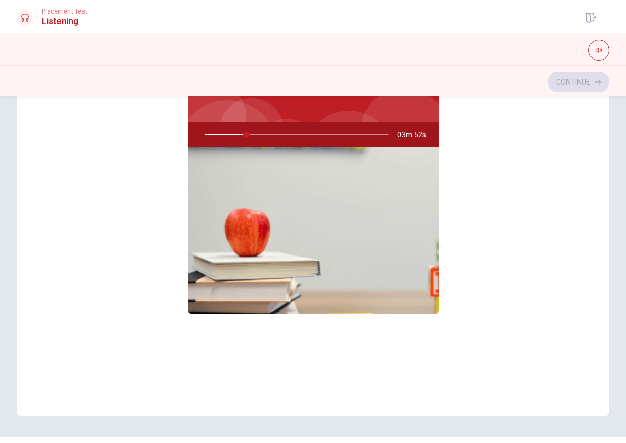
click at [301, 266] on img at bounding box center [313, 230] width 251 height 167
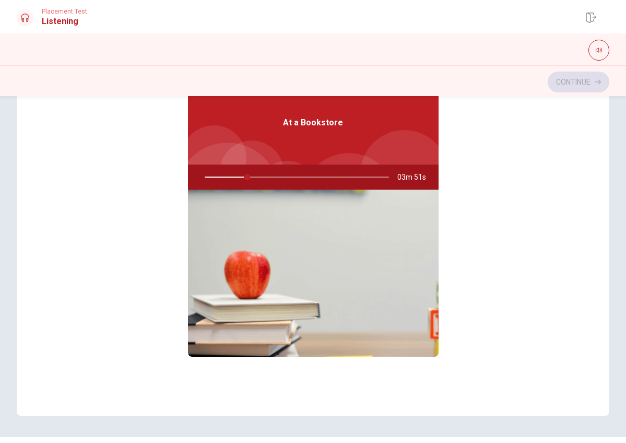
scroll to position [10, 0]
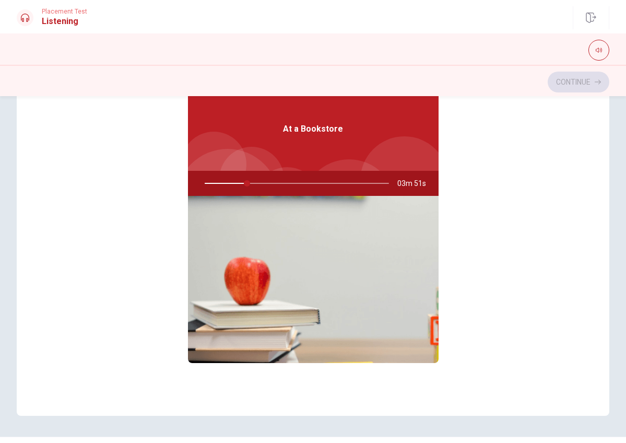
click at [301, 266] on img at bounding box center [313, 279] width 251 height 167
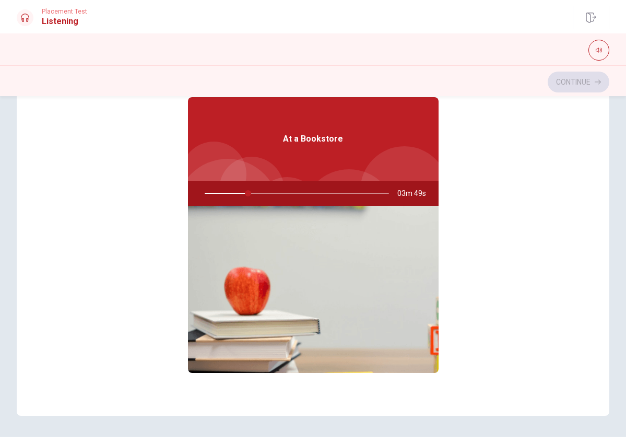
scroll to position [0, 0]
drag, startPoint x: 251, startPoint y: 194, endPoint x: 306, endPoint y: 198, distance: 54.5
click at [306, 198] on div at bounding box center [294, 193] width 205 height 25
click at [306, 190] on div at bounding box center [294, 193] width 205 height 25
click at [303, 197] on div at bounding box center [294, 193] width 205 height 25
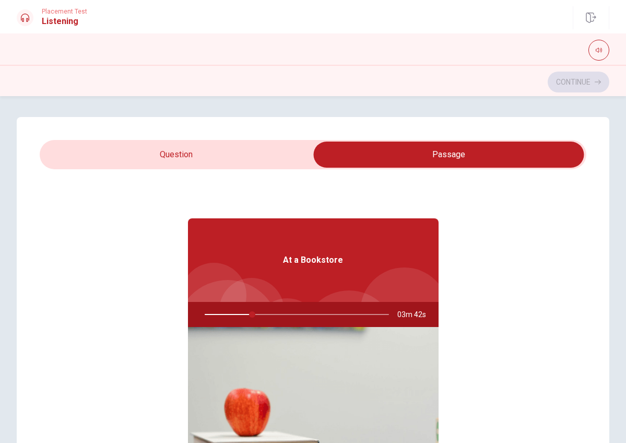
type input "26"
click at [236, 151] on input "checkbox" at bounding box center [449, 155] width 820 height 26
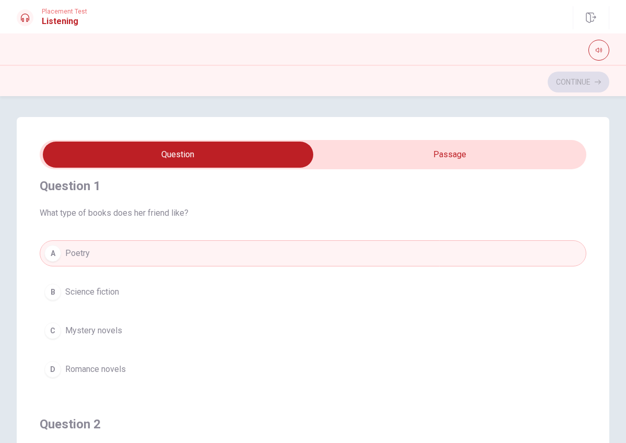
scroll to position [9, 0]
click at [47, 327] on div "C" at bounding box center [52, 329] width 17 height 17
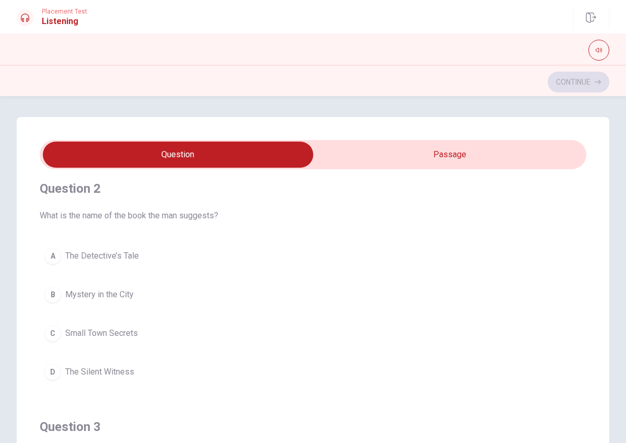
scroll to position [252, 0]
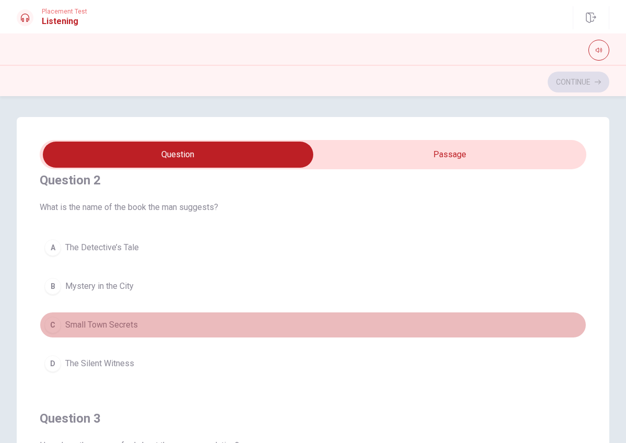
click at [53, 322] on div "C" at bounding box center [52, 324] width 17 height 17
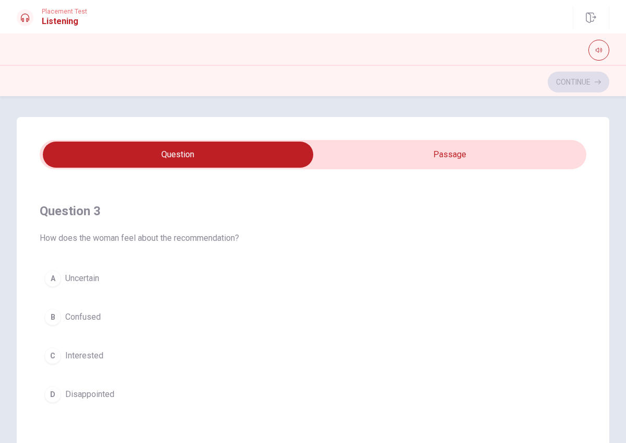
scroll to position [475, 0]
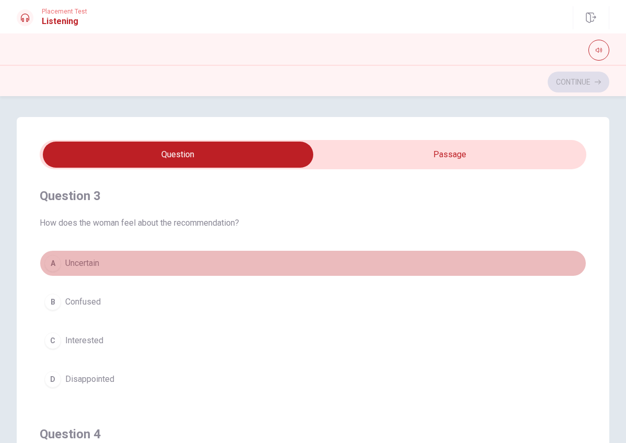
click at [56, 261] on div "A" at bounding box center [52, 263] width 17 height 17
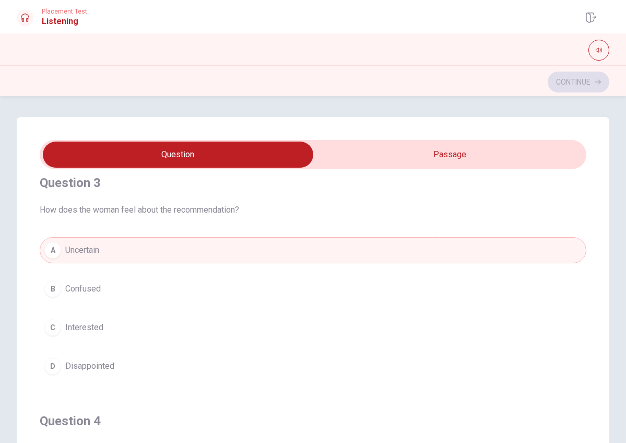
scroll to position [489, 0]
click at [53, 295] on div "B" at bounding box center [52, 287] width 17 height 17
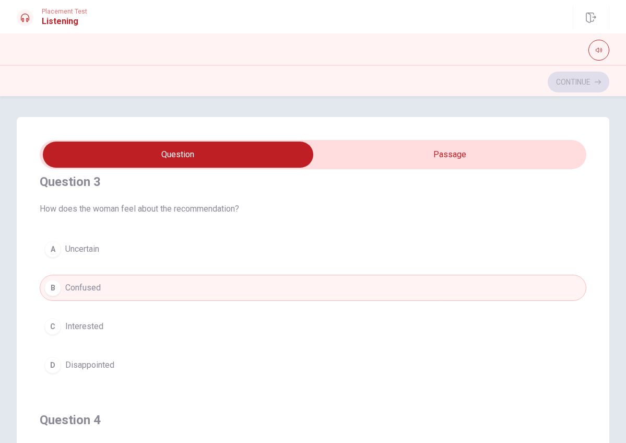
click at [91, 324] on span "Interested" at bounding box center [84, 326] width 38 height 13
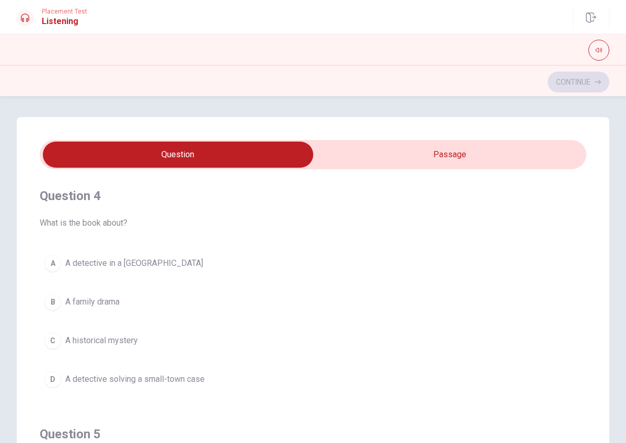
scroll to position [713, 0]
click at [51, 339] on div "C" at bounding box center [52, 340] width 17 height 17
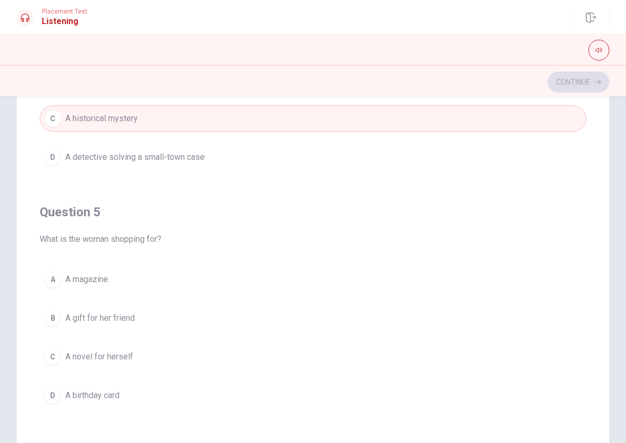
scroll to position [91, 0]
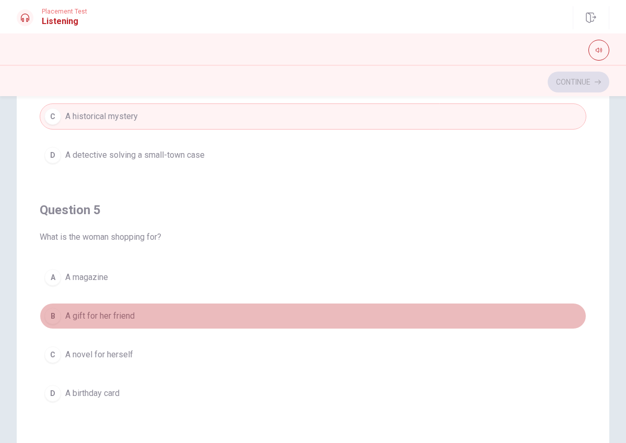
click at [53, 319] on div "B" at bounding box center [52, 316] width 17 height 17
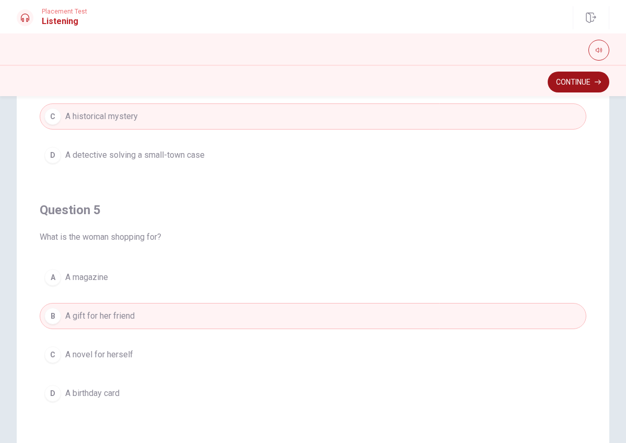
click at [569, 85] on button "Continue" at bounding box center [579, 82] width 62 height 21
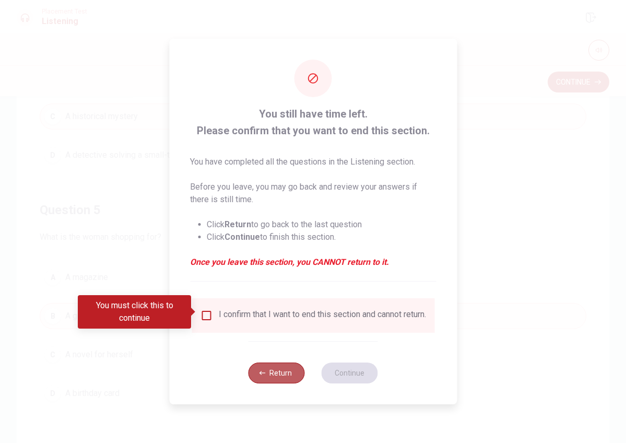
click at [271, 377] on button "Return" at bounding box center [277, 372] width 56 height 21
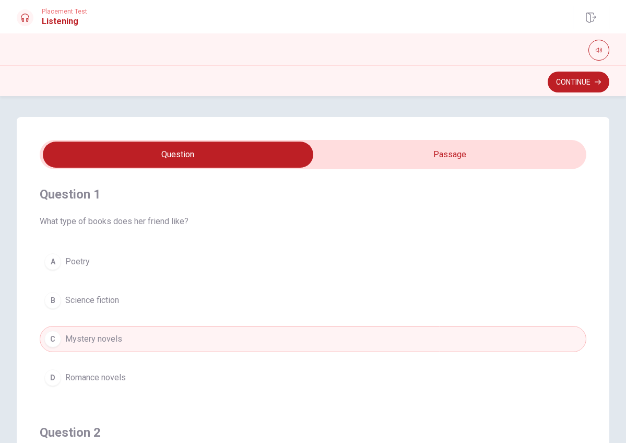
scroll to position [0, 0]
click at [440, 158] on input "checkbox" at bounding box center [178, 155] width 820 height 26
checkbox input "true"
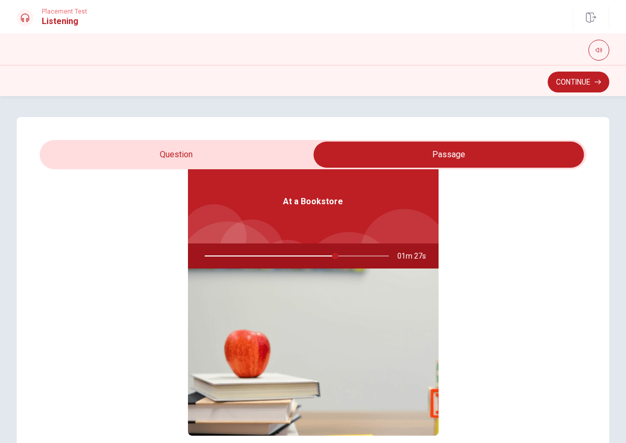
scroll to position [58, 0]
type input "71"
click at [251, 154] on input "checkbox" at bounding box center [449, 155] width 820 height 26
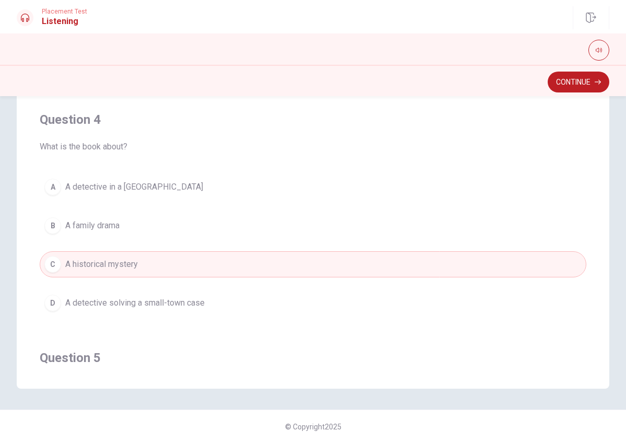
scroll to position [618, 0]
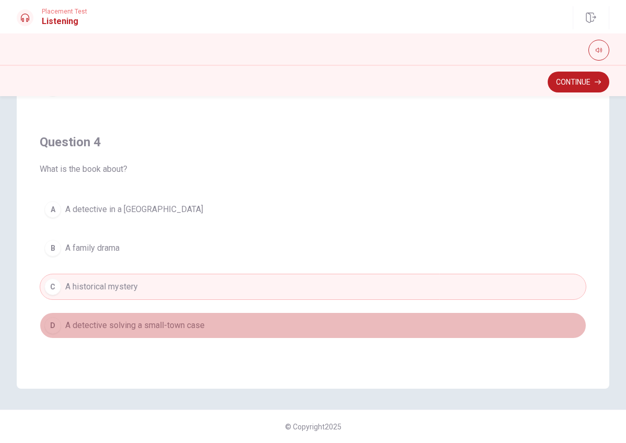
click at [248, 317] on button "D A detective solving a small-town case" at bounding box center [313, 325] width 547 height 26
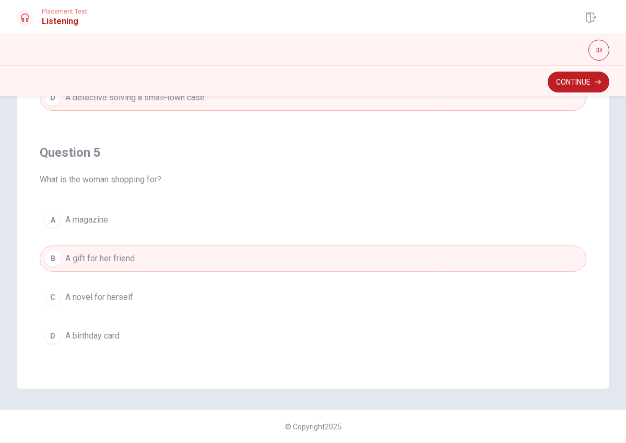
scroll to position [846, 0]
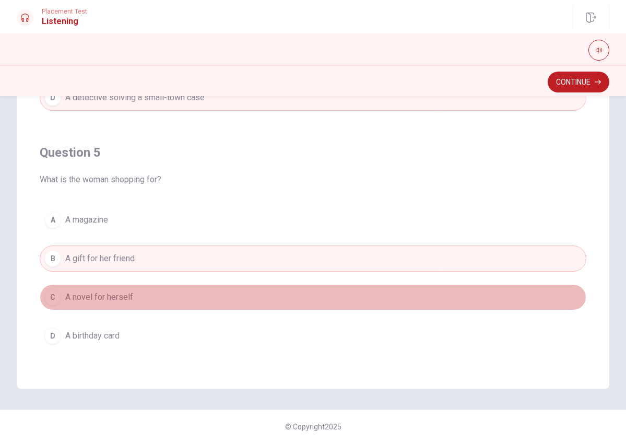
click at [239, 296] on button "C A novel for herself" at bounding box center [313, 297] width 547 height 26
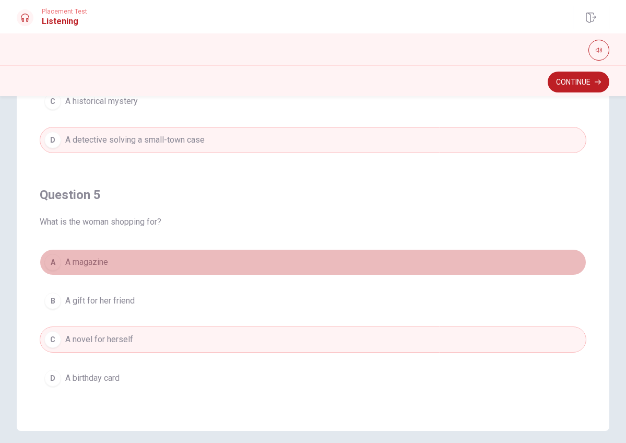
click at [205, 269] on button "A A magazine" at bounding box center [313, 262] width 547 height 26
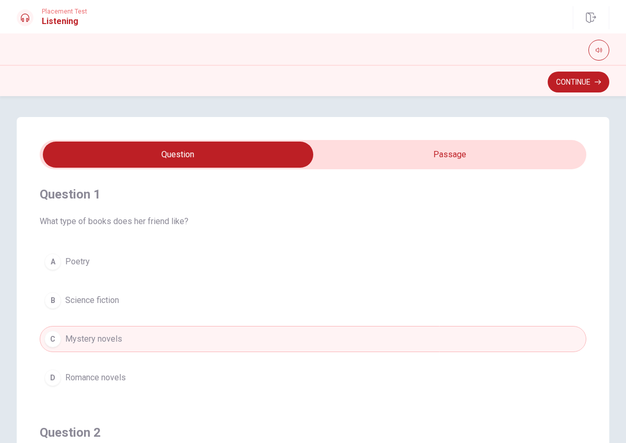
scroll to position [0, 0]
click at [465, 145] on input "checkbox" at bounding box center [178, 155] width 820 height 26
checkbox input "true"
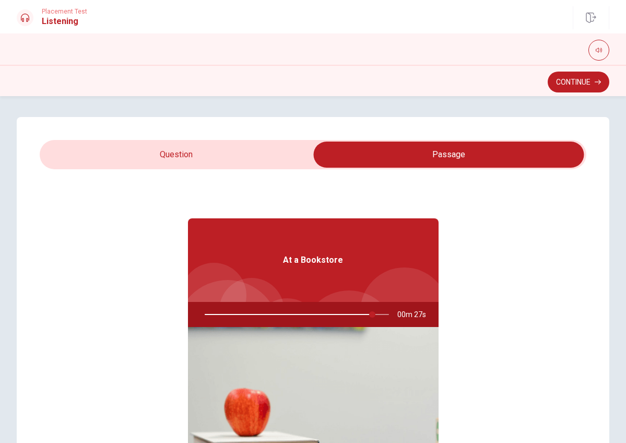
type input "91"
click at [265, 147] on input "checkbox" at bounding box center [449, 155] width 820 height 26
checkbox input "false"
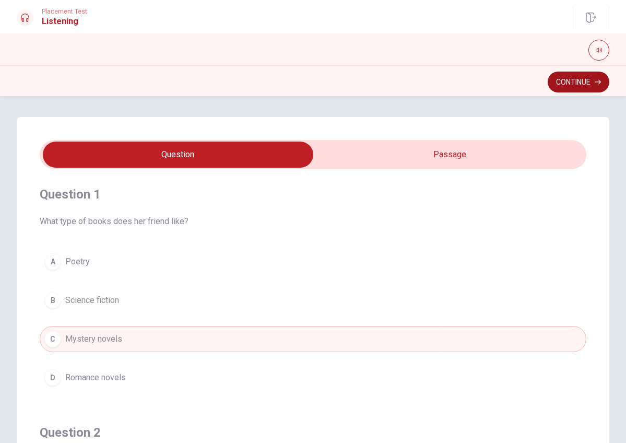
click at [572, 83] on button "Continue" at bounding box center [579, 82] width 62 height 21
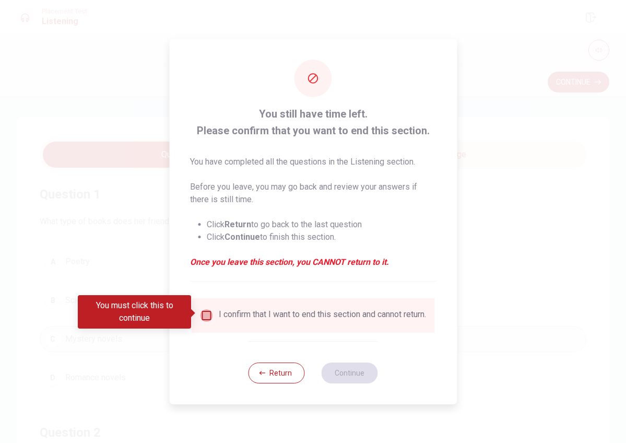
click at [206, 309] on input "You must click this to continue" at bounding box center [206, 315] width 13 height 13
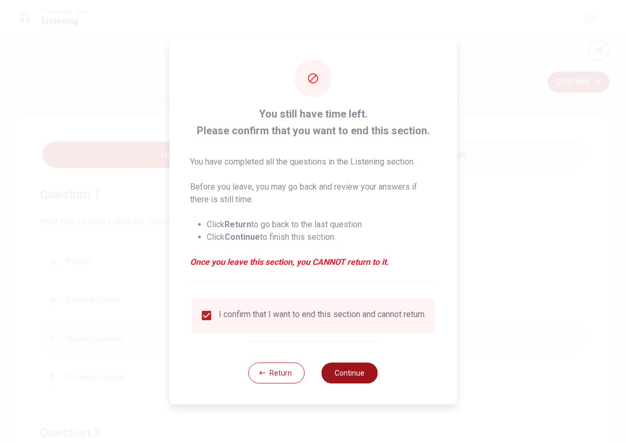
click at [371, 373] on button "Continue" at bounding box center [350, 372] width 56 height 21
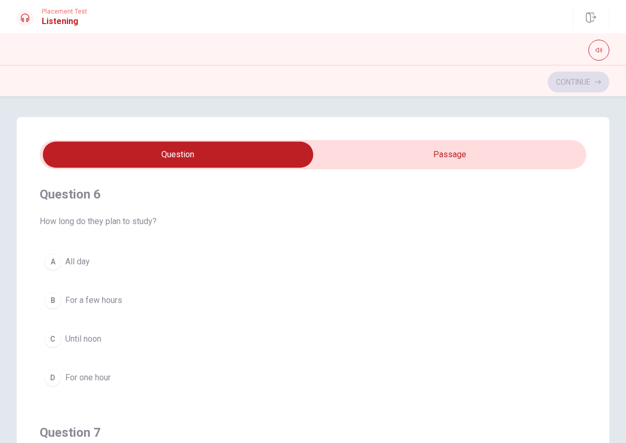
type input "21"
click at [461, 155] on input "checkbox" at bounding box center [178, 155] width 820 height 26
checkbox input "true"
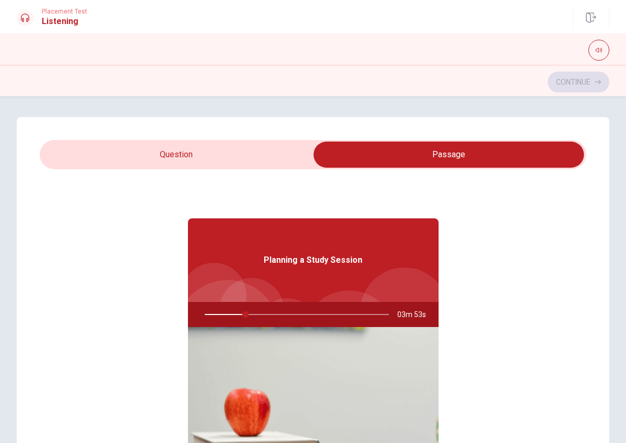
type input "23"
click at [171, 148] on input "checkbox" at bounding box center [449, 155] width 820 height 26
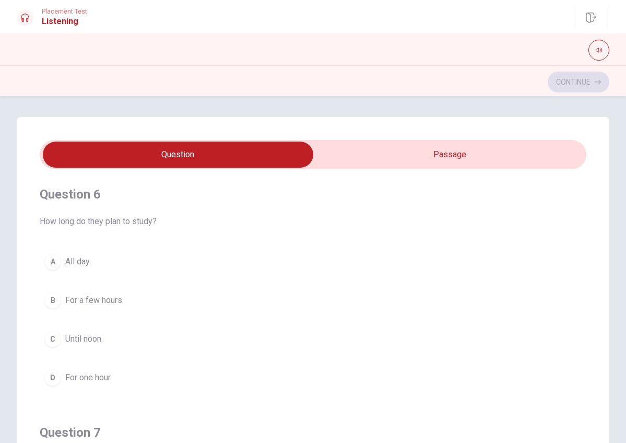
click at [391, 166] on input "checkbox" at bounding box center [178, 155] width 820 height 26
checkbox input "true"
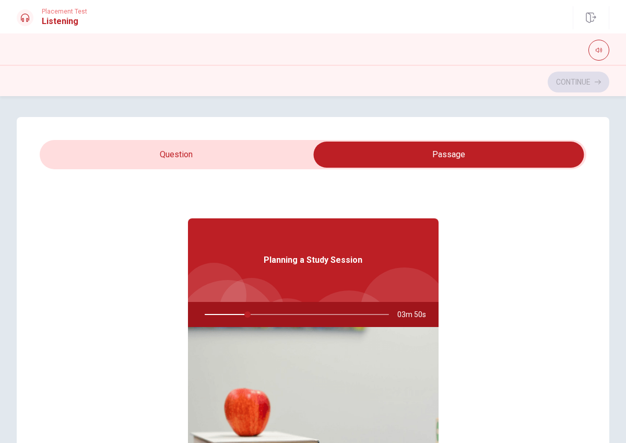
type input "24"
click at [229, 142] on input "checkbox" at bounding box center [449, 155] width 820 height 26
checkbox input "false"
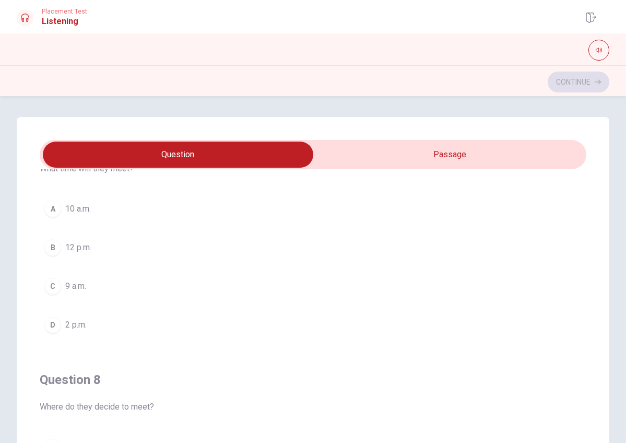
scroll to position [290, 0]
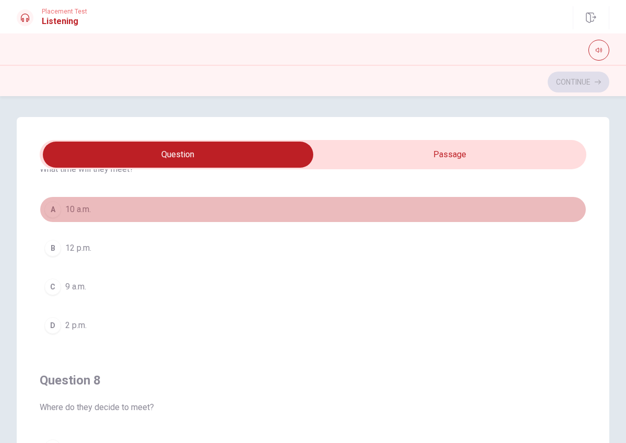
click at [84, 202] on button "A 10 a.m." at bounding box center [313, 209] width 547 height 26
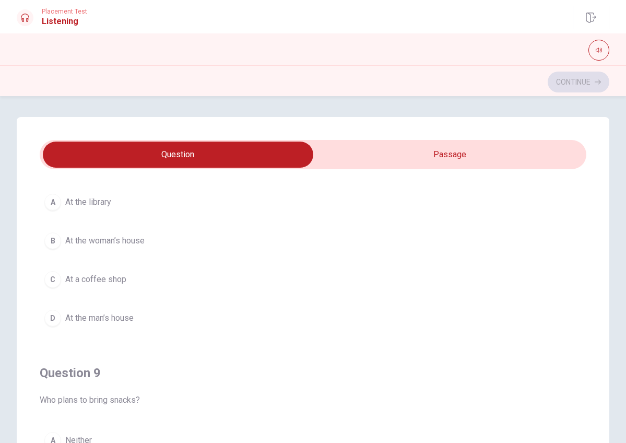
scroll to position [537, 0]
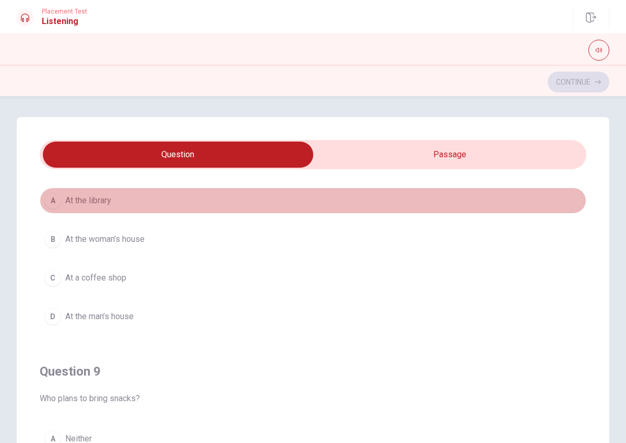
click at [84, 202] on span "At the library" at bounding box center [88, 200] width 46 height 13
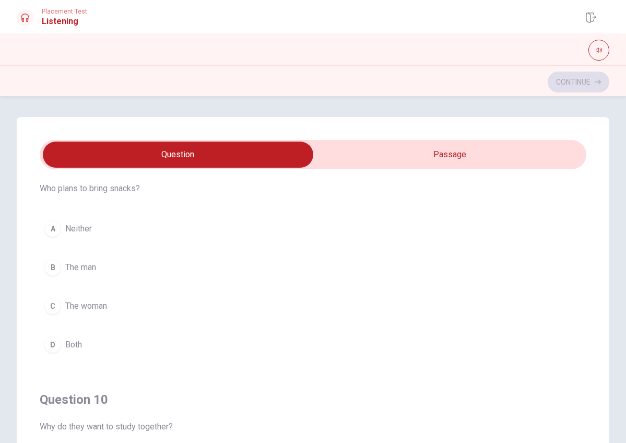
scroll to position [766, 0]
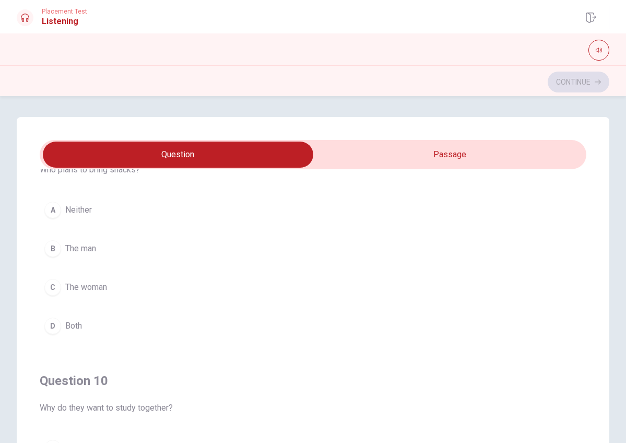
click at [86, 245] on span "The man" at bounding box center [80, 248] width 31 height 13
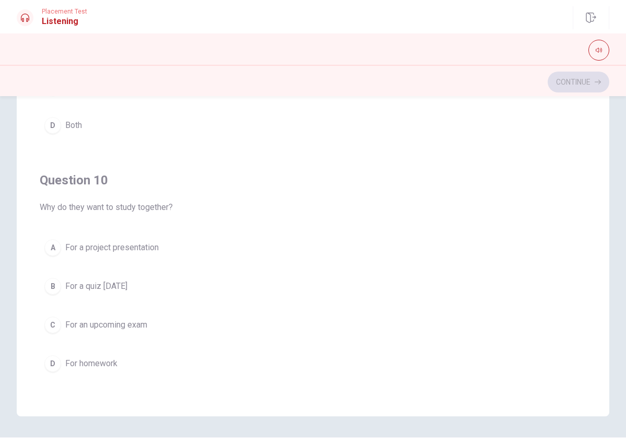
scroll to position [125, 0]
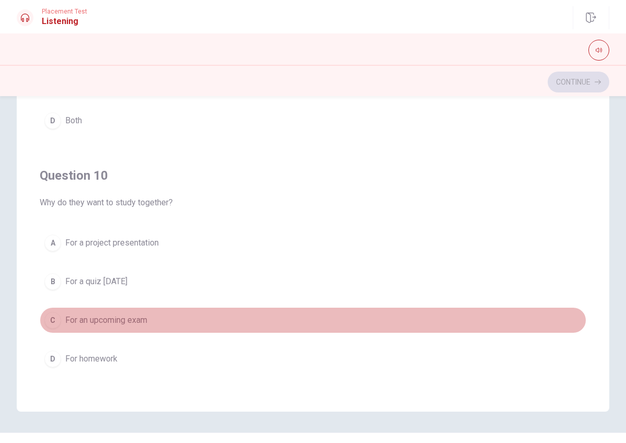
click at [112, 318] on span "For an upcoming exam" at bounding box center [106, 320] width 82 height 13
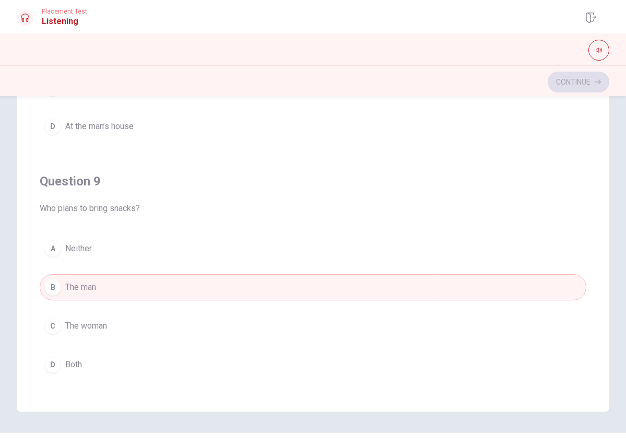
scroll to position [602, 0]
click at [109, 325] on button "C The woman" at bounding box center [313, 326] width 547 height 26
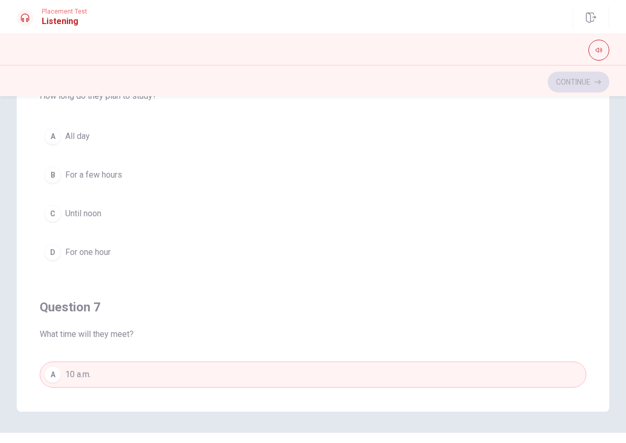
scroll to position [0, 0]
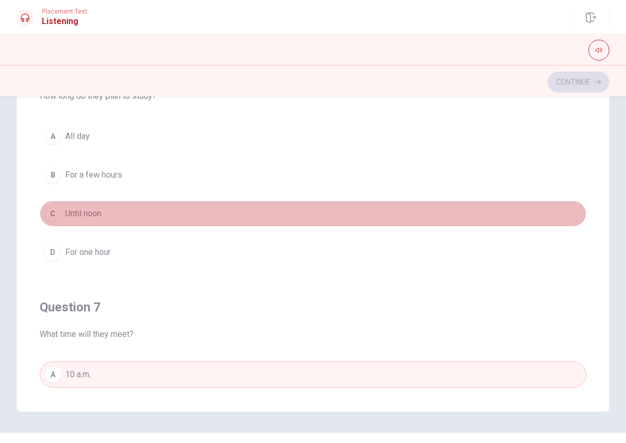
click at [111, 212] on button "C Until noon" at bounding box center [313, 214] width 547 height 26
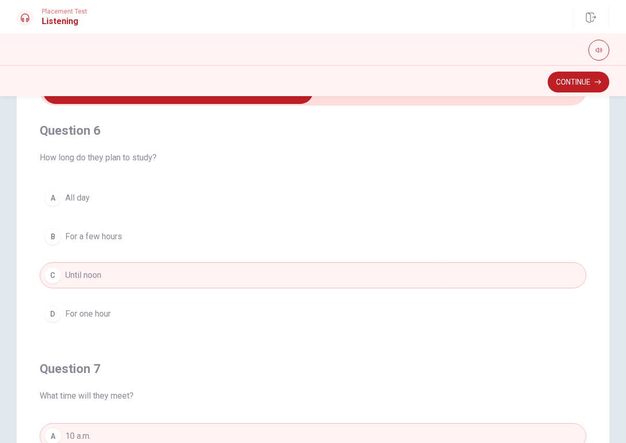
scroll to position [4, 0]
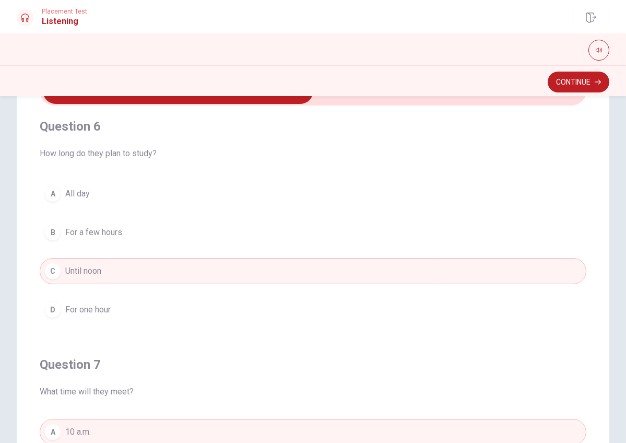
click at [101, 232] on span "For a few hours" at bounding box center [93, 232] width 57 height 13
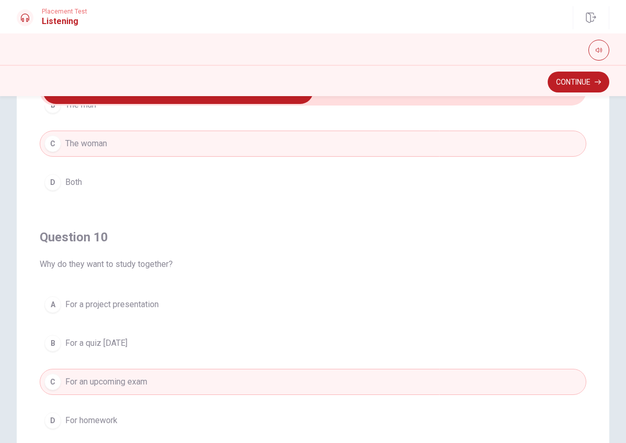
scroll to position [846, 0]
click at [592, 84] on button "Continue" at bounding box center [579, 82] width 62 height 21
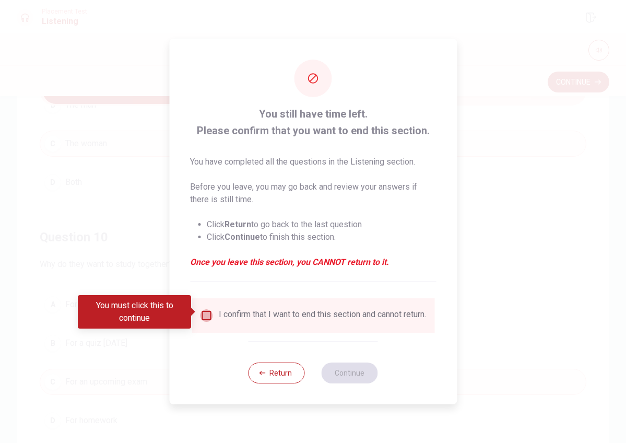
click at [207, 312] on input "You must click this to continue" at bounding box center [206, 315] width 13 height 13
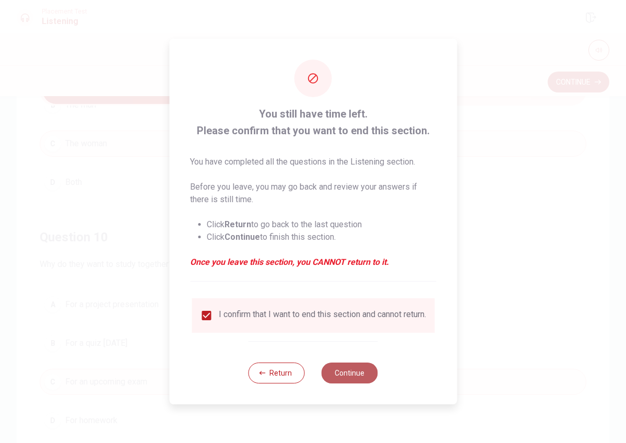
click at [350, 380] on button "Continue" at bounding box center [350, 372] width 56 height 21
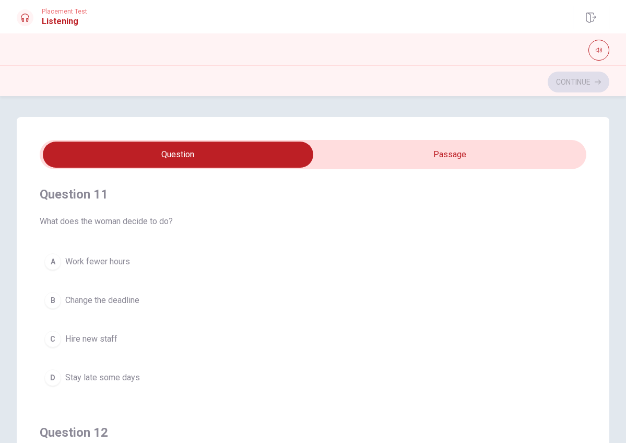
scroll to position [0, 0]
click at [475, 160] on input "checkbox" at bounding box center [178, 155] width 820 height 26
checkbox input "true"
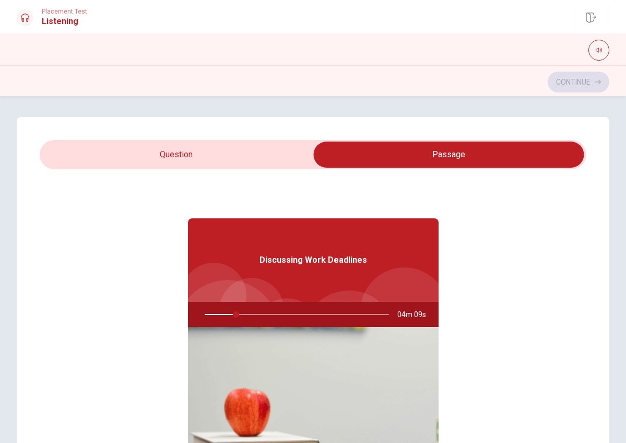
type input "17"
click at [193, 147] on input "checkbox" at bounding box center [449, 155] width 820 height 26
checkbox input "false"
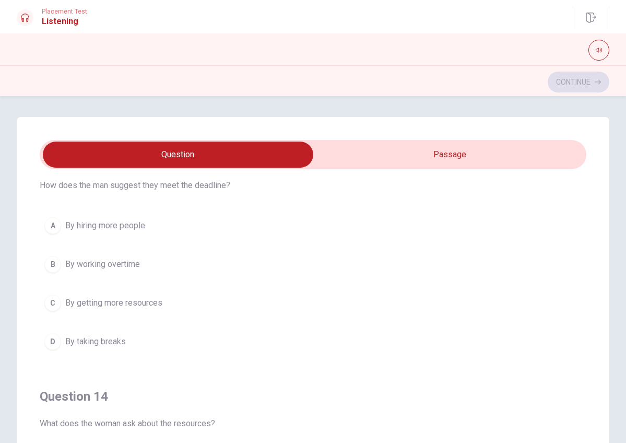
scroll to position [513, 0]
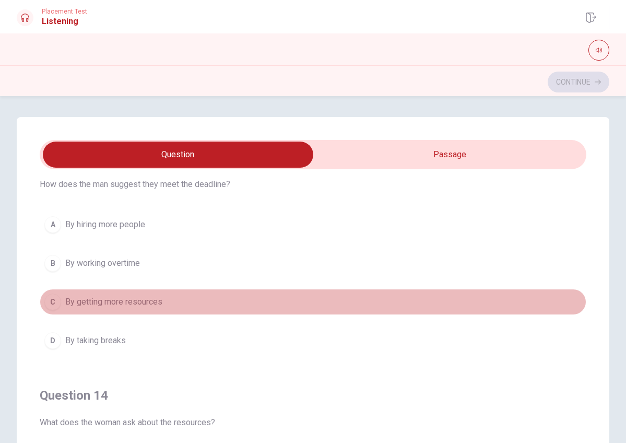
click at [162, 293] on button "C By getting more resources" at bounding box center [313, 302] width 547 height 26
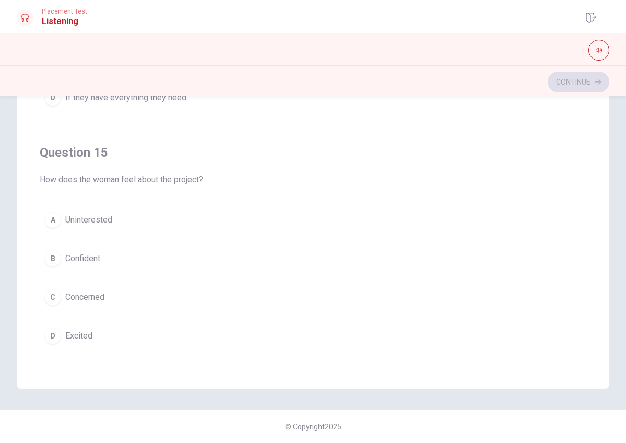
scroll to position [148, 0]
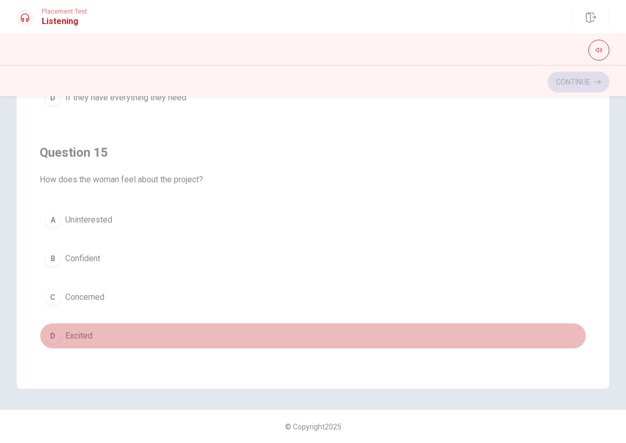
click at [69, 336] on span "Excited" at bounding box center [78, 336] width 27 height 13
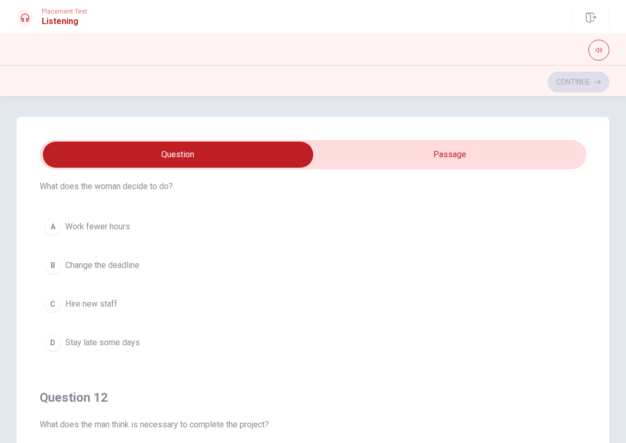
scroll to position [40, 0]
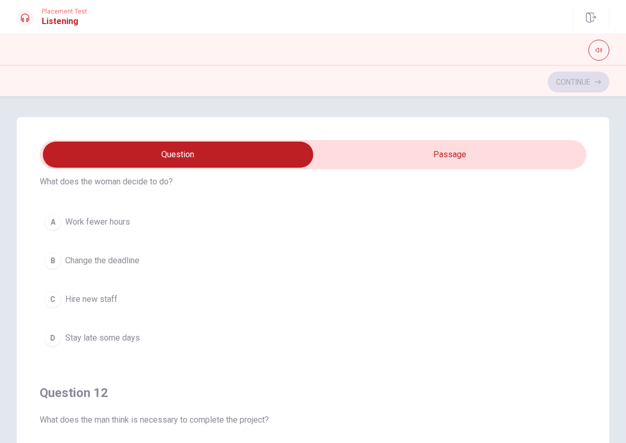
click at [139, 257] on span "Change the deadline" at bounding box center [102, 260] width 74 height 13
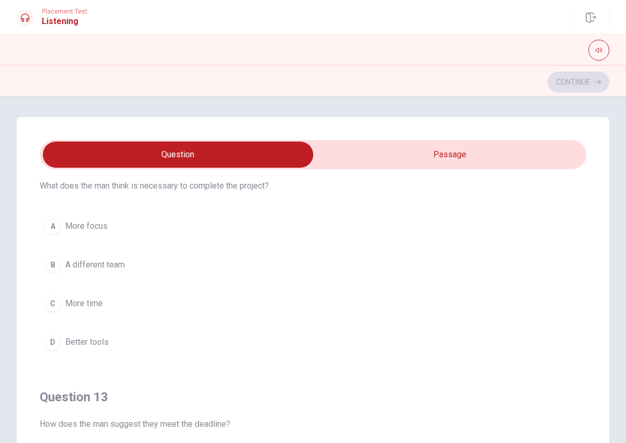
scroll to position [275, 0]
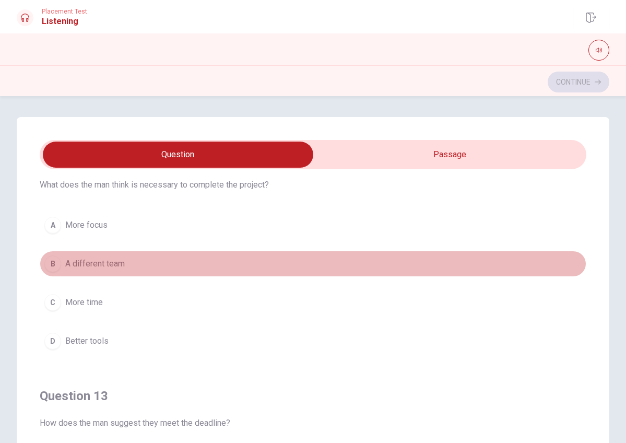
click at [53, 266] on div "B" at bounding box center [52, 263] width 17 height 17
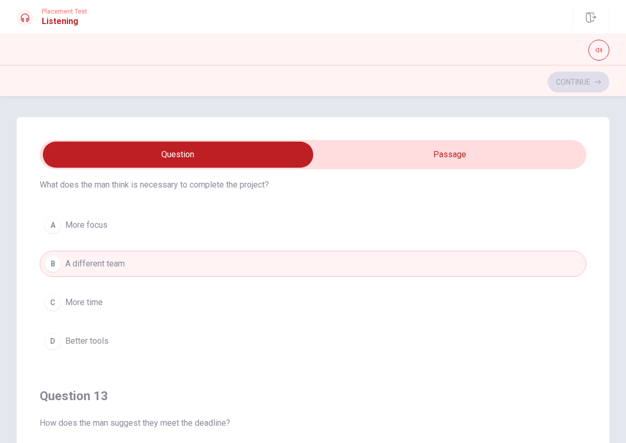
click at [137, 304] on button "C More time" at bounding box center [313, 302] width 547 height 26
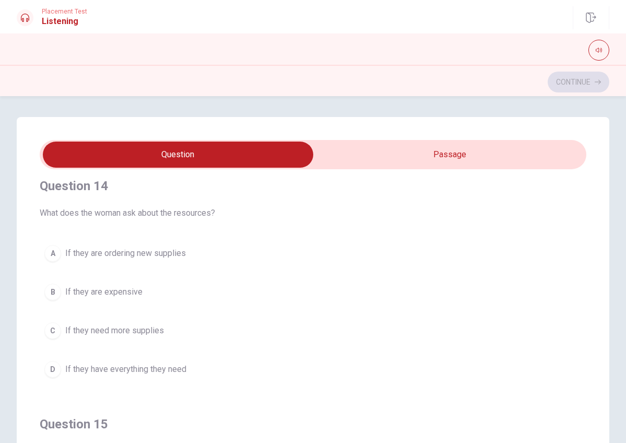
scroll to position [743, 0]
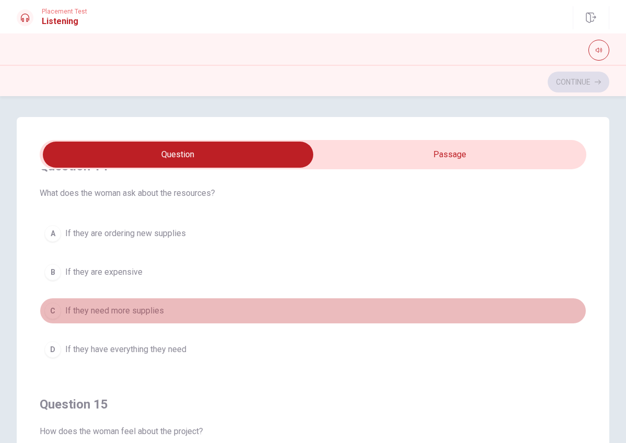
click at [54, 314] on div "C" at bounding box center [52, 310] width 17 height 17
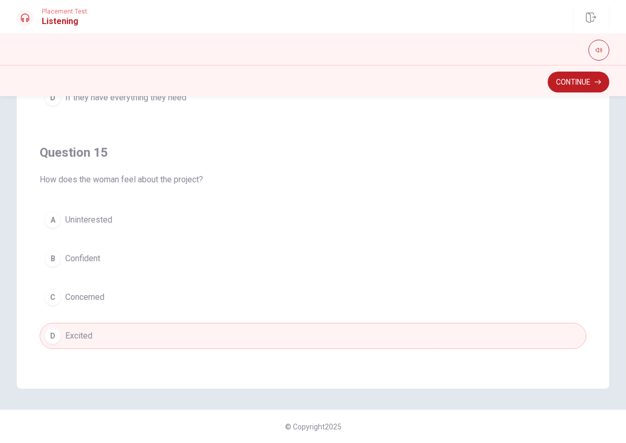
scroll to position [148, 0]
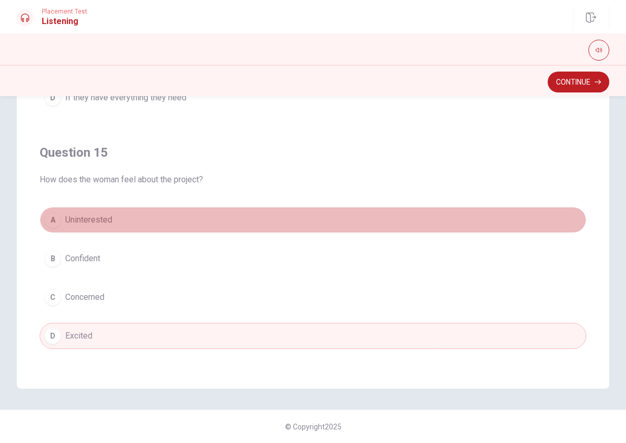
click at [140, 212] on button "A Uninterested" at bounding box center [313, 220] width 547 height 26
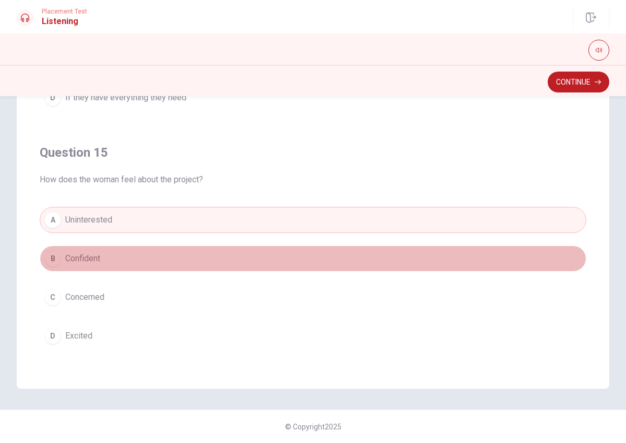
click at [99, 271] on button "B Confident" at bounding box center [313, 258] width 547 height 26
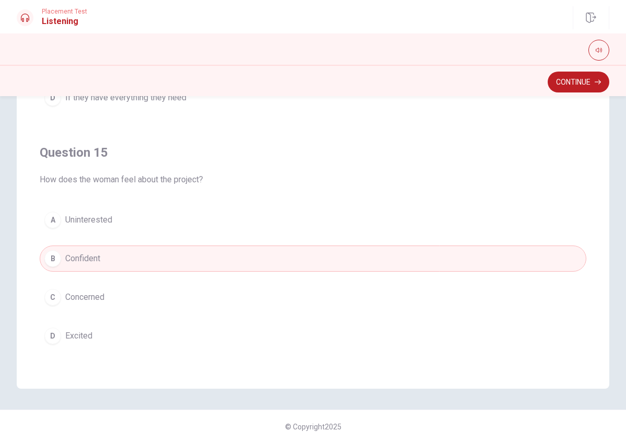
click at [98, 294] on span "Concerned" at bounding box center [84, 297] width 39 height 13
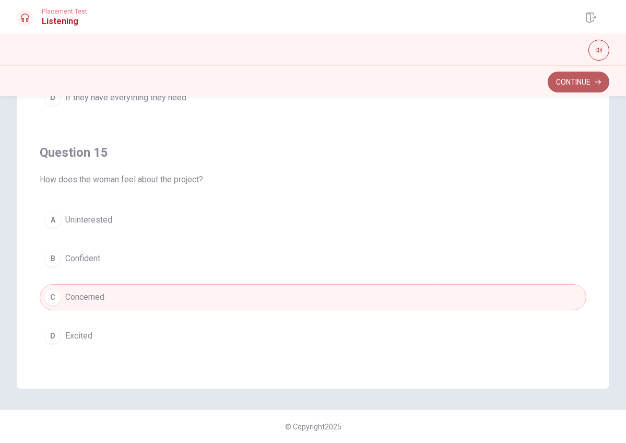
click at [561, 79] on button "Continue" at bounding box center [579, 82] width 62 height 21
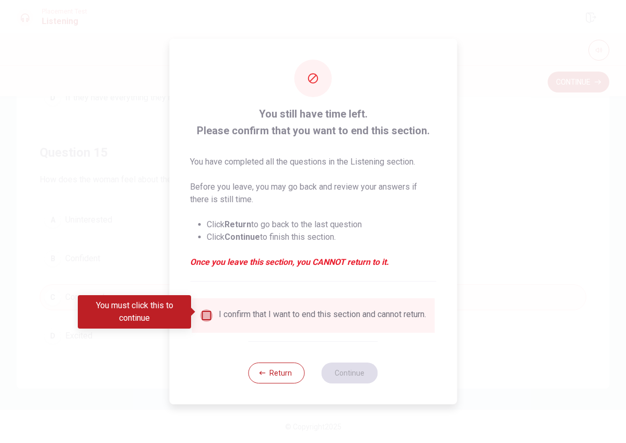
click at [204, 309] on input "You must click this to continue" at bounding box center [206, 315] width 13 height 13
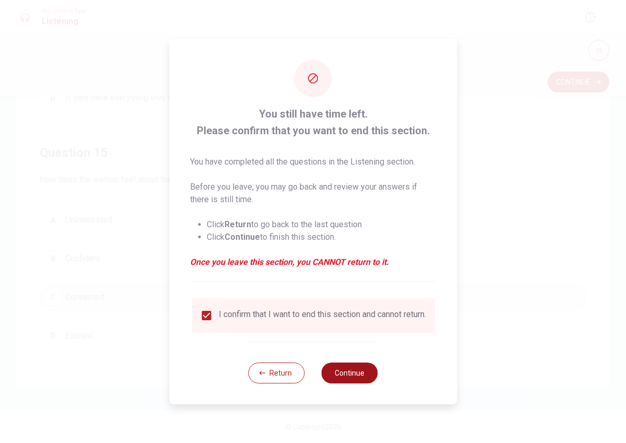
click at [349, 382] on button "Continue" at bounding box center [350, 372] width 56 height 21
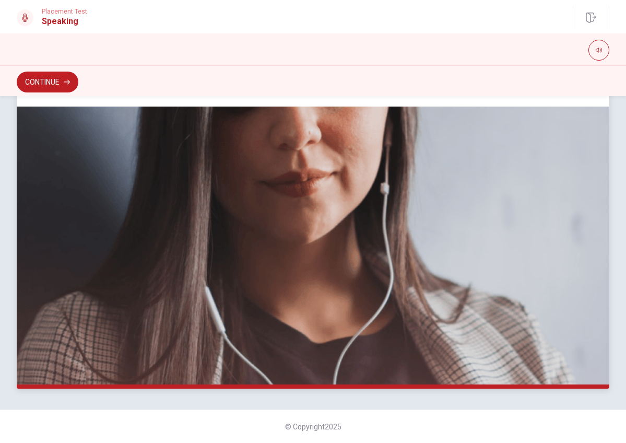
scroll to position [184, 0]
click at [70, 89] on button "Continue" at bounding box center [48, 82] width 62 height 21
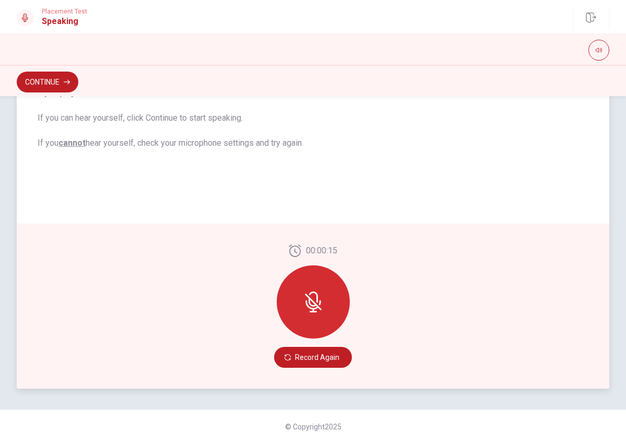
click at [328, 320] on div at bounding box center [313, 301] width 73 height 73
click at [320, 308] on icon at bounding box center [313, 301] width 17 height 17
click at [311, 301] on icon at bounding box center [313, 301] width 17 height 17
click at [311, 288] on div at bounding box center [313, 301] width 73 height 73
click at [310, 310] on icon at bounding box center [313, 301] width 21 height 21
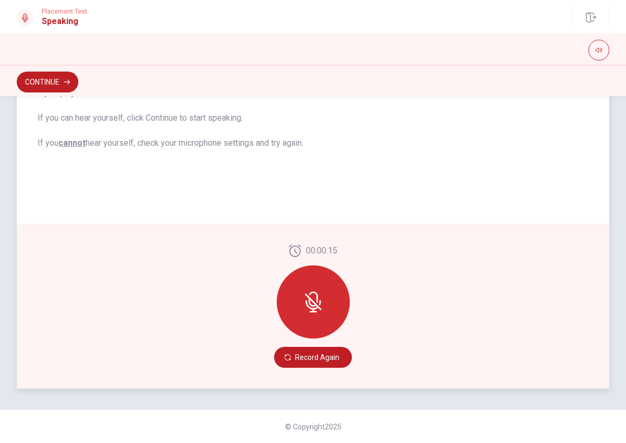
click at [310, 310] on icon at bounding box center [313, 301] width 21 height 21
click at [312, 357] on button "Record Again" at bounding box center [313, 357] width 78 height 21
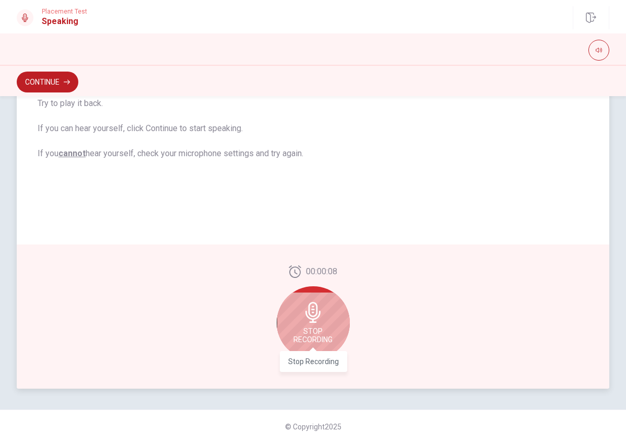
click at [316, 338] on span "Stop Recording" at bounding box center [312, 335] width 39 height 17
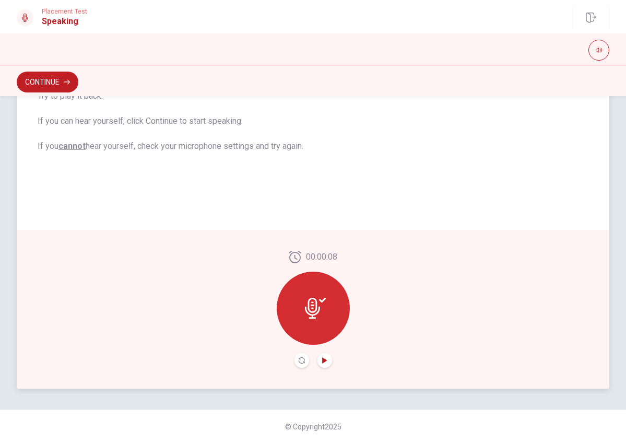
click at [325, 361] on icon "Play Audio" at bounding box center [324, 360] width 5 height 6
click at [62, 84] on button "Continue" at bounding box center [48, 82] width 62 height 21
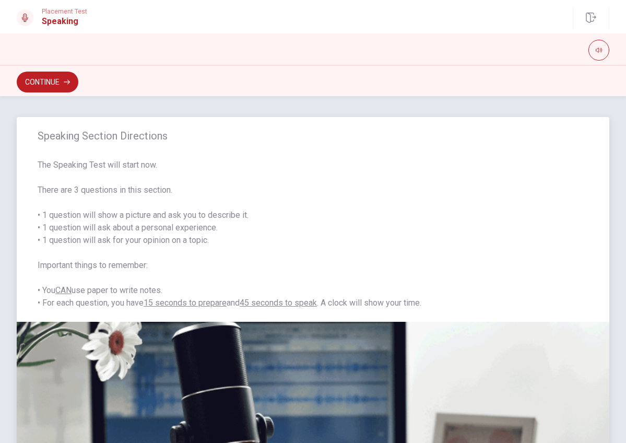
scroll to position [0, 0]
click at [36, 84] on button "Continue" at bounding box center [48, 82] width 62 height 21
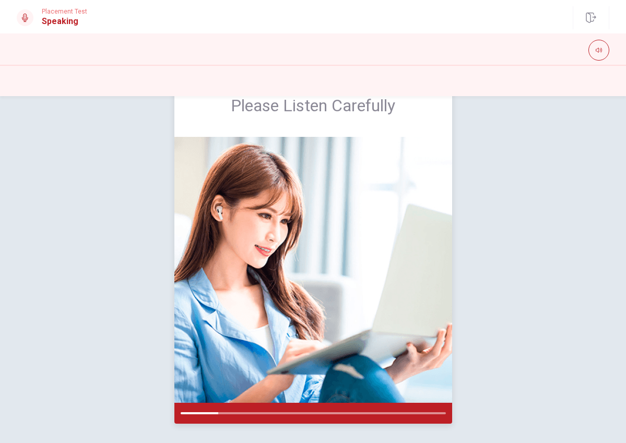
scroll to position [43, 0]
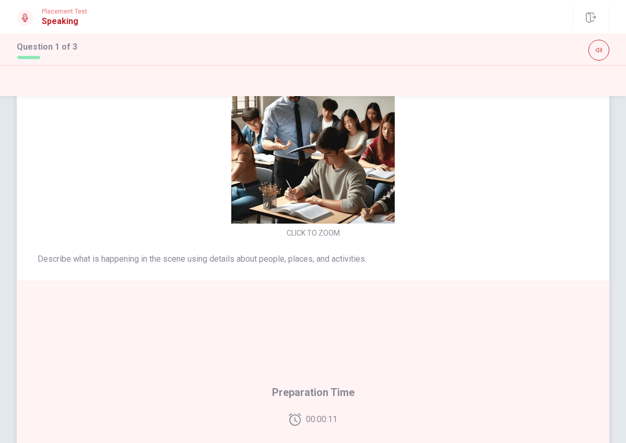
click at [295, 179] on img at bounding box center [313, 141] width 221 height 163
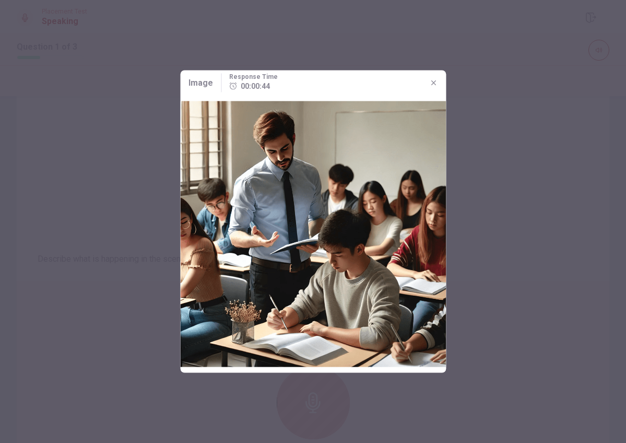
click at [432, 80] on icon "button" at bounding box center [433, 83] width 8 height 8
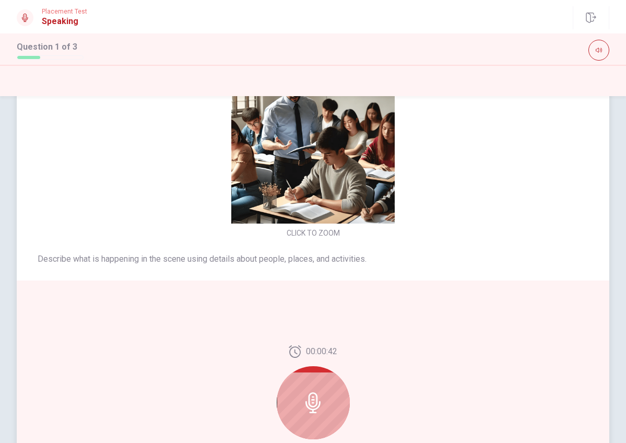
scroll to position [-30, 0]
click at [333, 203] on img at bounding box center [313, 141] width 221 height 163
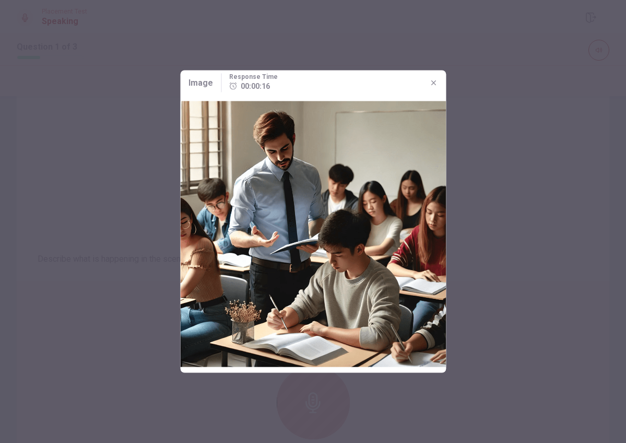
click at [434, 80] on icon "button" at bounding box center [433, 83] width 8 height 8
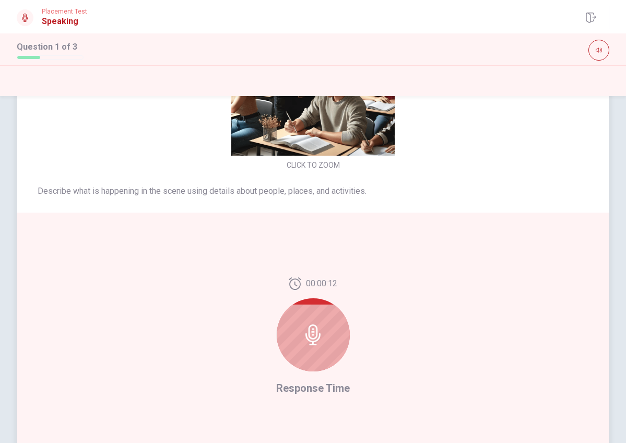
scroll to position [113, 0]
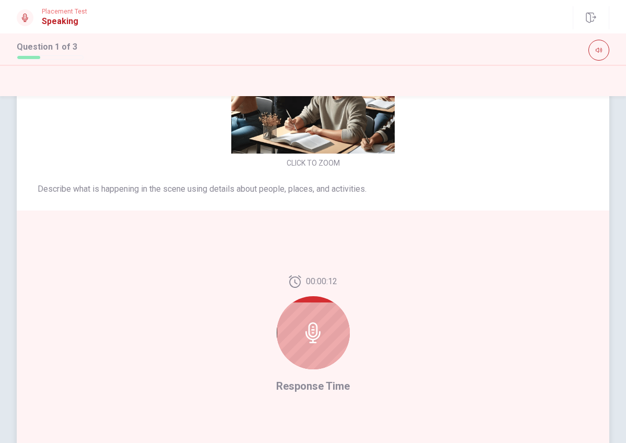
click at [327, 332] on div at bounding box center [313, 332] width 73 height 73
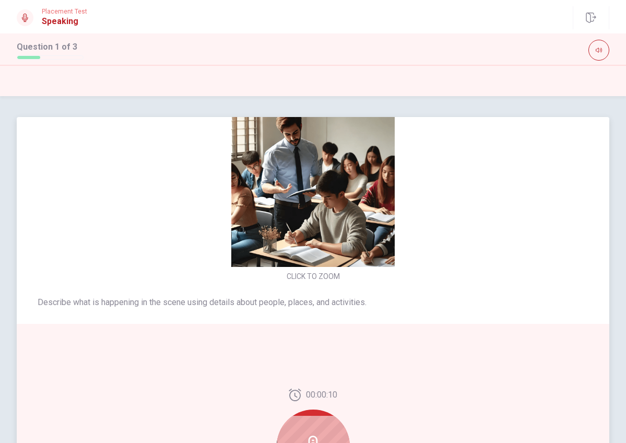
scroll to position [0, 0]
click at [347, 232] on img at bounding box center [313, 184] width 221 height 163
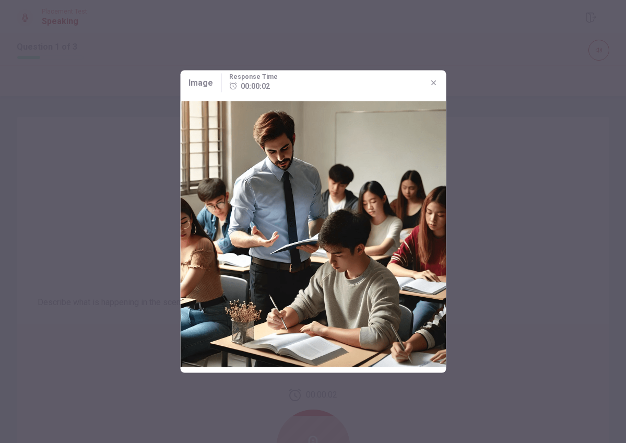
click at [433, 74] on div "Image Response Time 00:00:02" at bounding box center [313, 83] width 266 height 25
click at [435, 87] on icon "button" at bounding box center [433, 83] width 8 height 8
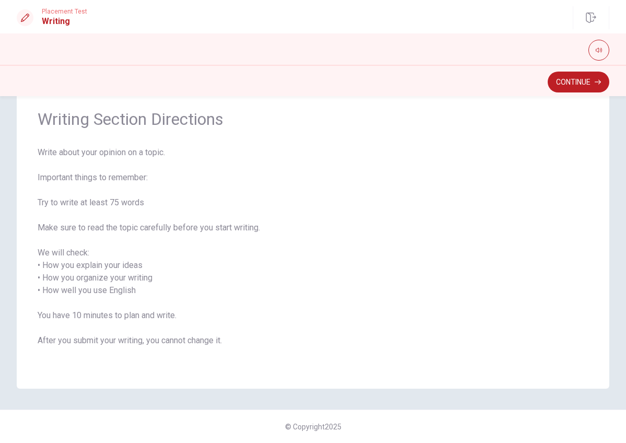
scroll to position [38, 0]
click at [569, 79] on button "Continue" at bounding box center [579, 82] width 62 height 21
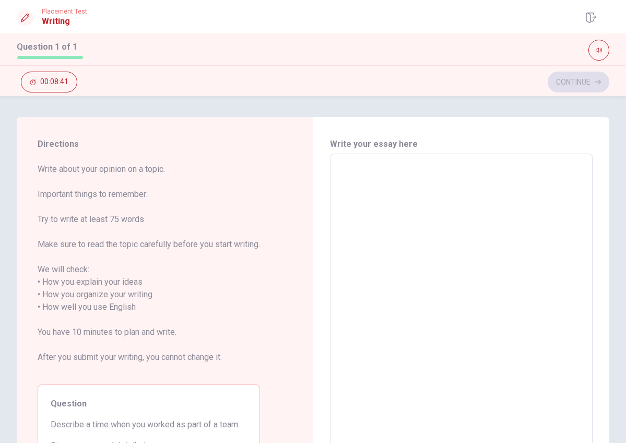
scroll to position [0, 0]
click at [434, 185] on textarea at bounding box center [461, 300] width 249 height 277
type textarea "い"
type textarea "x"
type textarea "i"
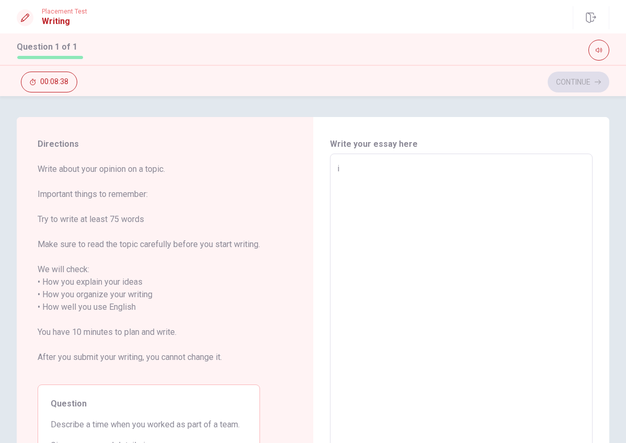
type textarea "x"
type textarea "I"
type textarea "x"
type textarea "It"
type textarea "x"
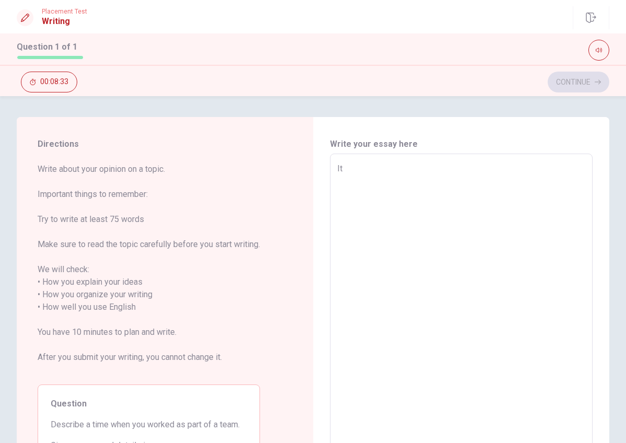
type textarea "It'"
type textarea "x"
type textarea "It's"
type textarea "x"
type textarea "It's"
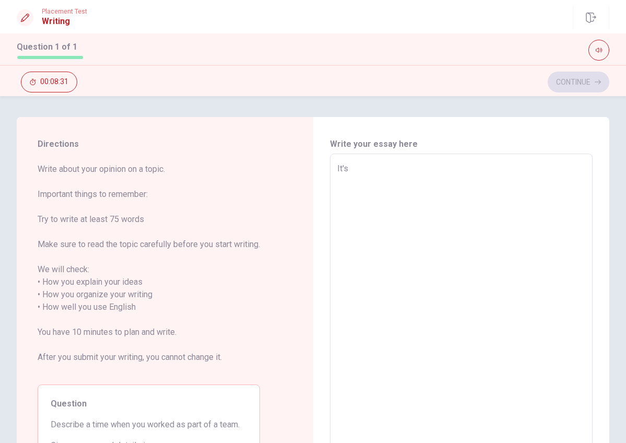
type textarea "x"
type textarea "It's g"
type textarea "x"
type textarea "It's gr"
type textarea "x"
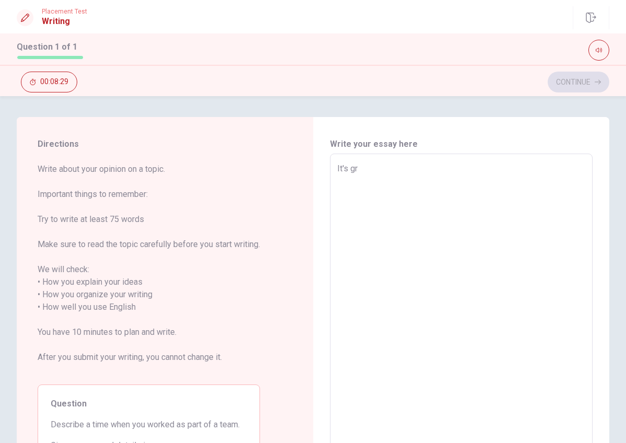
type textarea "It's gre"
type textarea "x"
type textarea "It's grea"
type textarea "x"
type textarea "It's great"
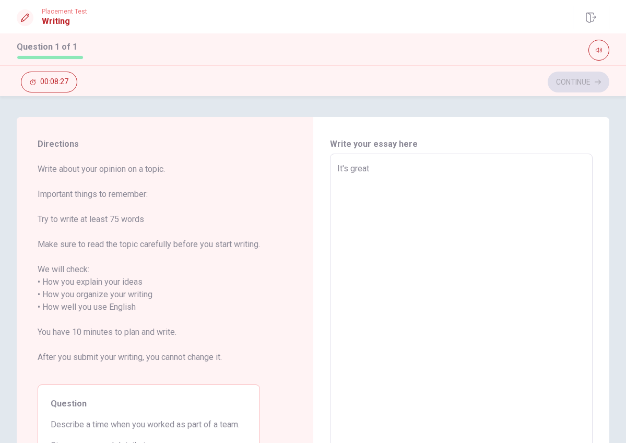
type textarea "x"
type textarea "It's great"
type textarea "x"
type textarea "It's great t"
type textarea "x"
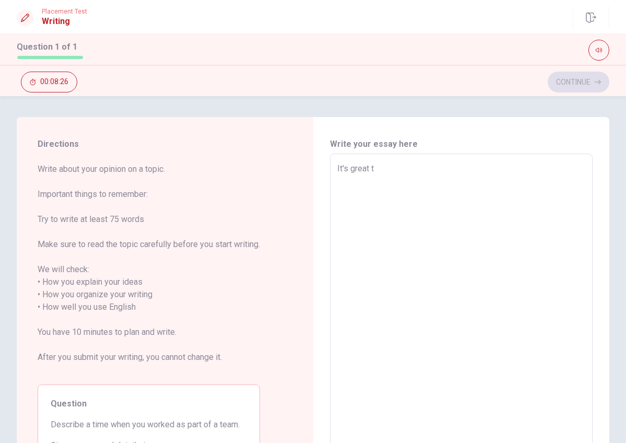
type textarea "It's great to"
type textarea "x"
type textarea "It's great to"
type textarea "x"
type textarea "It's great to w"
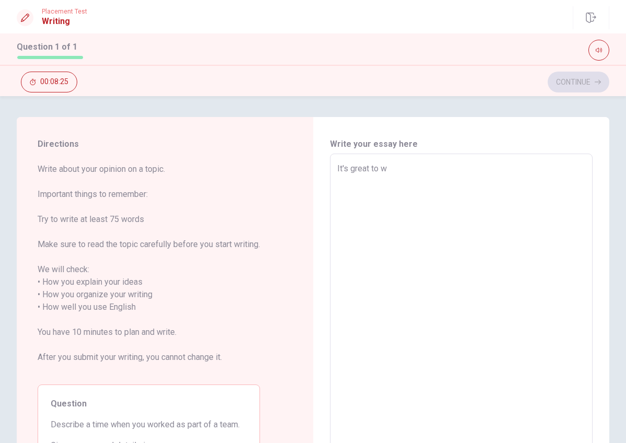
type textarea "x"
type textarea "It's great to wo"
type textarea "x"
type textarea "It's great to wor"
type textarea "x"
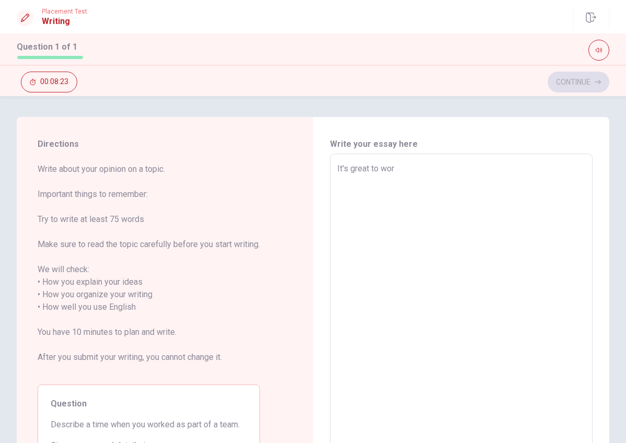
type textarea "It's great to work"
type textarea "x"
type textarea "It's great to work"
type textarea "x"
type textarea "It's great to work i"
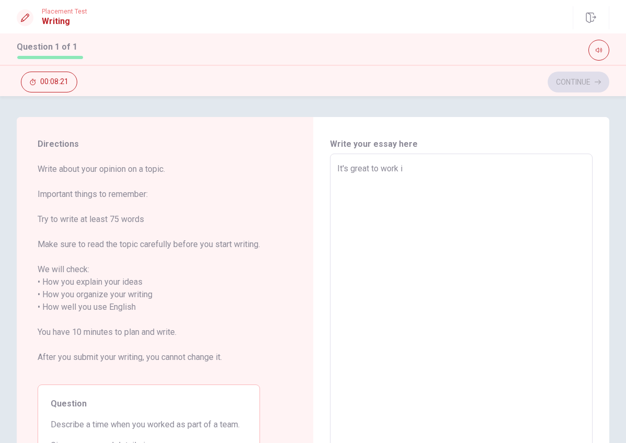
type textarea "x"
type textarea "It's great to work in"
type textarea "x"
type textarea "It's great to work in"
type textarea "x"
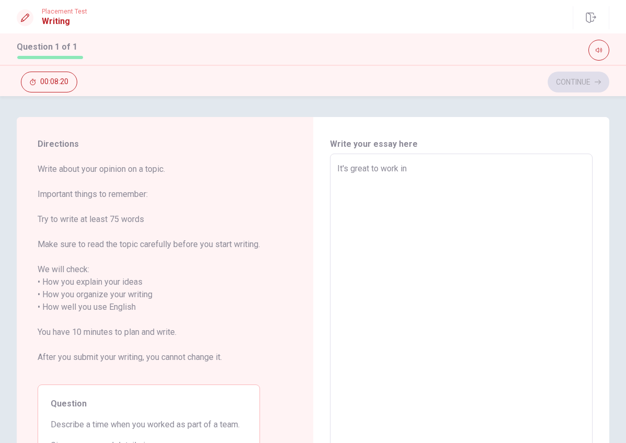
type textarea "It's great to work in a"
type textarea "x"
type textarea "It's great to work in a"
type textarea "x"
type textarea "It's great to work in a t"
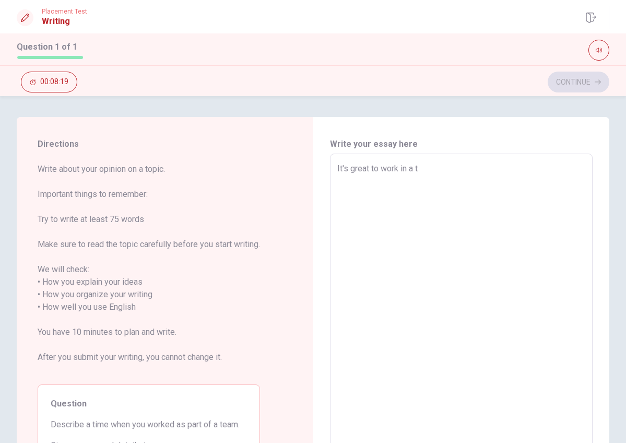
type textarea "x"
type textarea "It's great to work in a te"
type textarea "x"
type textarea "It's great to work in a tea"
type textarea "x"
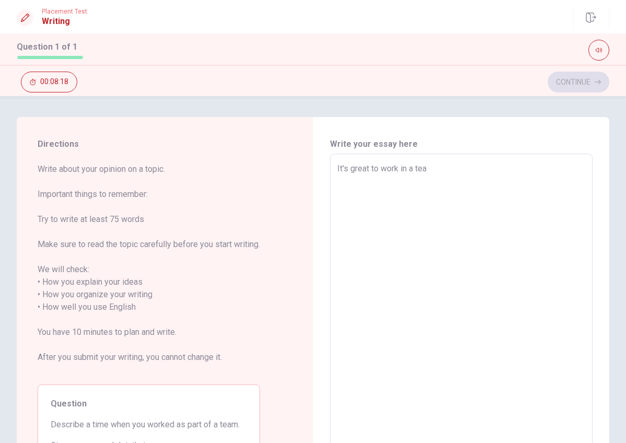
type textarea "It's great to work in a team"
type textarea "x"
type textarea "It's great to work in a team."
type textarea "x"
type textarea "It's great to work in a team."
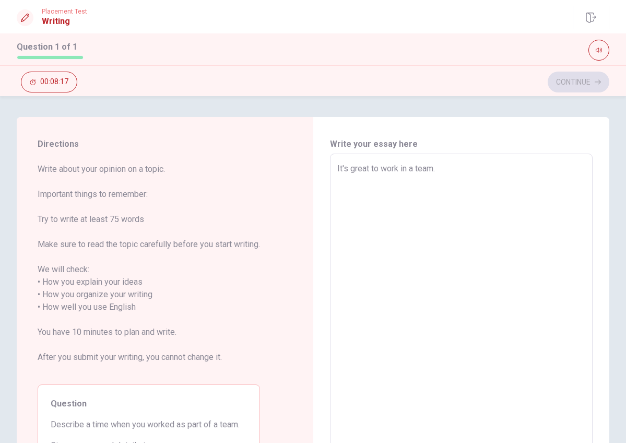
type textarea "x"
type textarea "It's great to work in a team."
type textarea "x"
type textarea "It's great to work in a team.A"
type textarea "x"
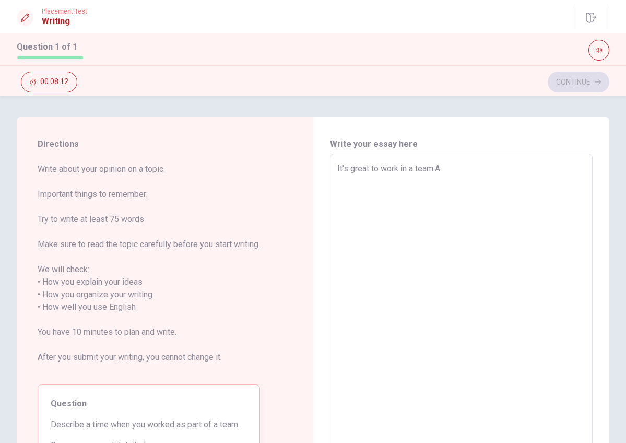
type textarea "It's great to work in a [DOMAIN_NAME]"
type textarea "x"
type textarea "It's great to work in a team.Act"
type textarea "x"
type textarea "It's great to work in a team.Actu"
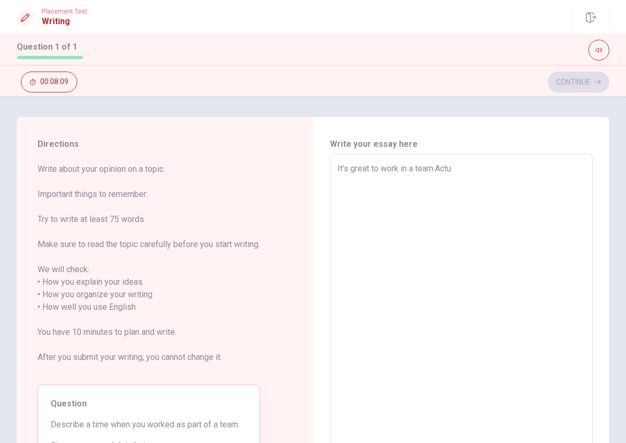
type textarea "x"
type textarea "It's great to work in a team.Actua"
type textarea "x"
type textarea "It's great to work in a team.Actual"
type textarea "x"
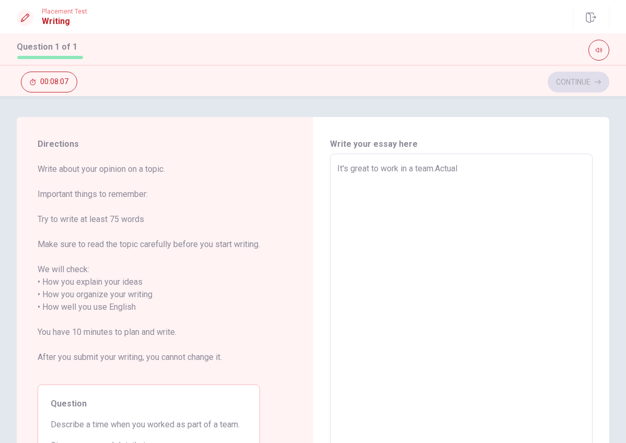
type textarea "It's great to work in a team.Actuall"
type textarea "x"
type textarea "It's great to work in a team.Actually"
type textarea "x"
type textarea "It's great to work in a team.Actually,"
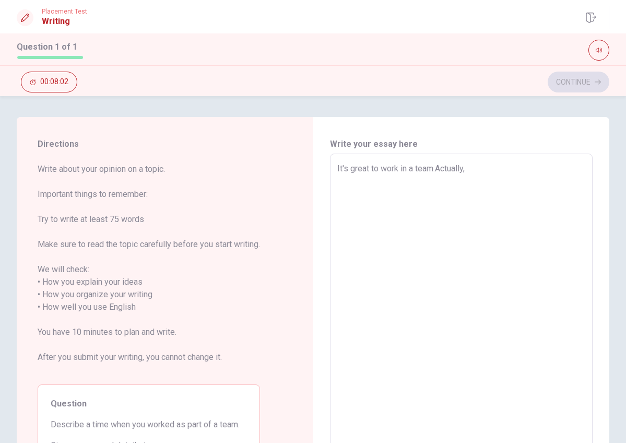
type textarea "x"
type textarea "It's great to work in a team.Actually,h"
type textarea "x"
type textarea "It's great to work in a team.Actually,ha"
type textarea "x"
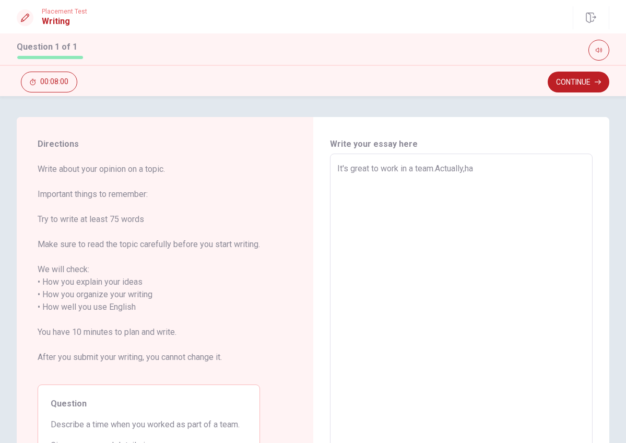
type textarea "It's great to work in a team.Actually,hav"
type textarea "x"
type textarea "It's great to work in a team.Actually,have"
type textarea "x"
type textarea "It's great to work in a team.Actually,have"
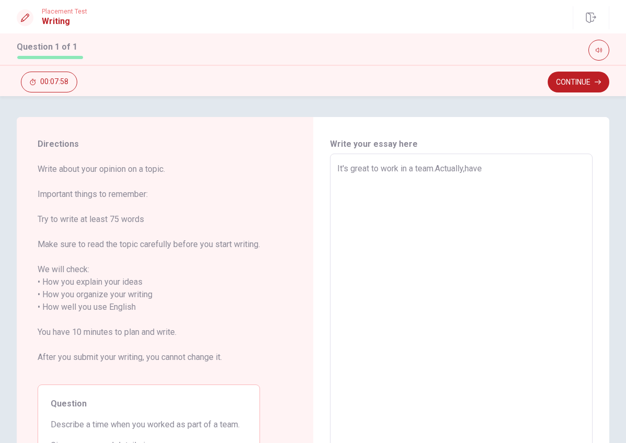
type textarea "x"
type textarea "It's great to work in a team.Actually,have e"
type textarea "x"
type textarea "It's great to work in a team.Actually,have ex"
type textarea "x"
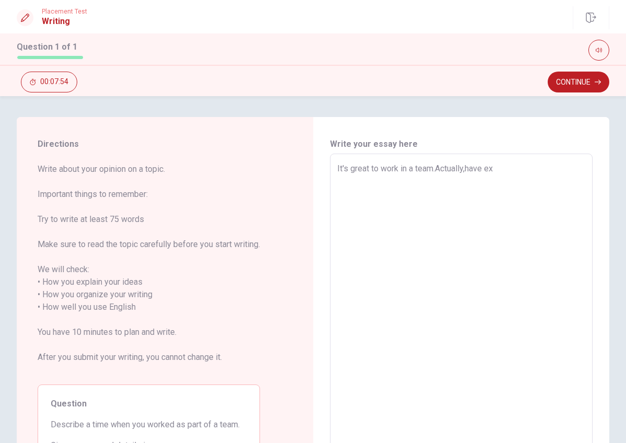
type textarea "It's great to work in a team.Actually,have exp"
type textarea "x"
type textarea "It's great to work in a team.Actually,have expe"
type textarea "x"
type textarea "It's great to work in a team.Actually,have exper"
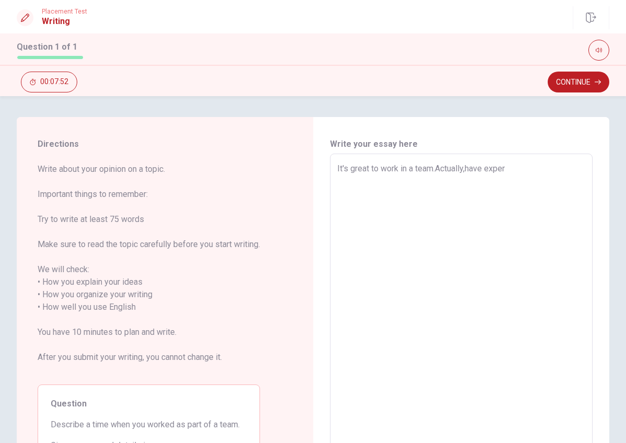
type textarea "x"
type textarea "It's great to work in a team.Actually,have experi"
type textarea "x"
type textarea "It's great to work in a team.Actually,have experie"
type textarea "x"
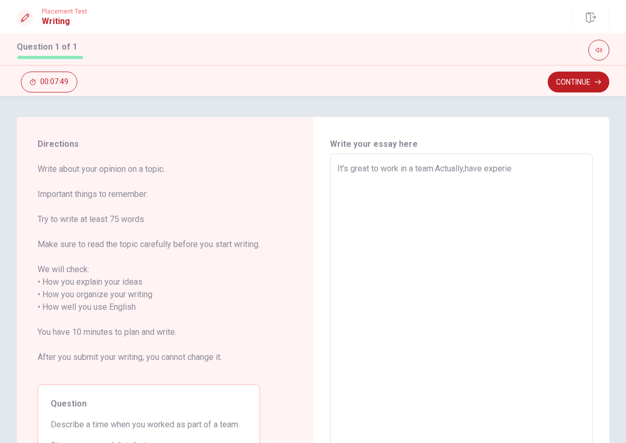
type textarea "It's great to work in a team.Actually,have experien"
type textarea "x"
type textarea "It's great to work in a team.Actually,have experienc"
type textarea "x"
type textarea "It's great to work in a team.Actually,have experience"
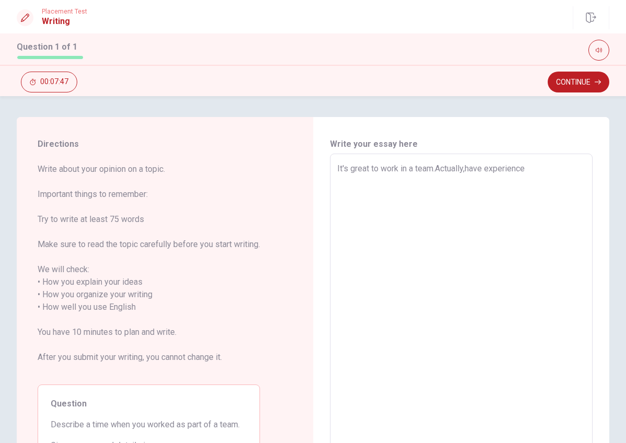
type textarea "x"
type textarea "It's great to work in a team.Actually,have experience"
type textarea "x"
type textarea "It's great to work in a team.Actually,have experience"
type textarea "x"
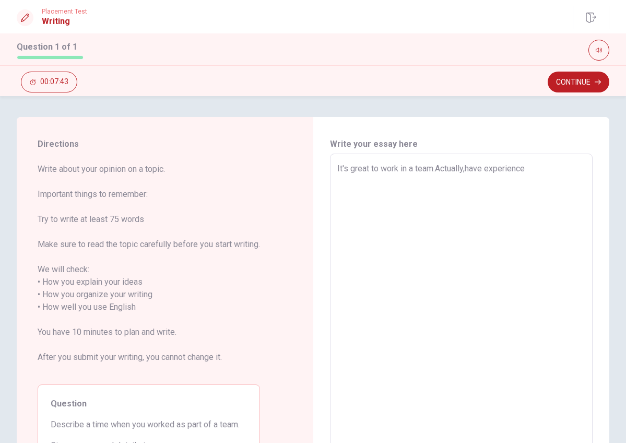
type textarea "It's great to work in a team.Actually,have experience."
type textarea "x"
type textarea "It's great to work in a team.Actually,have experience."
type textarea "x"
type textarea "It's great to work in a team.Actually,have experience. F"
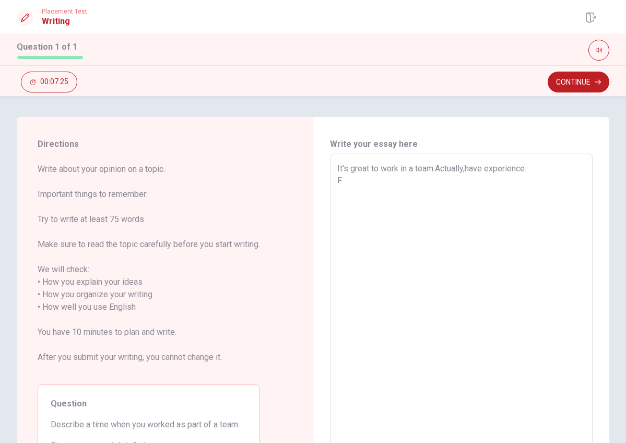
type textarea "x"
type textarea "It's great to work in a team.Actually,have experience. Fo"
type textarea "x"
type textarea "It's great to work in a team.Actually,have experience. Foe"
type textarea "x"
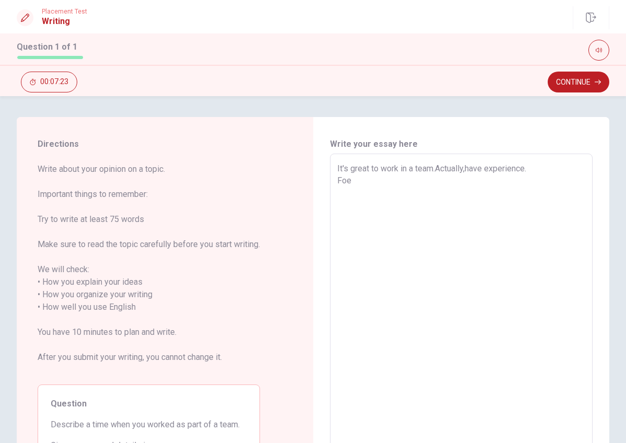
type textarea "It's great to work in a team.Actually,have experience. Foe"
type textarea "x"
type textarea "It's great to work in a team.Actually,have experience. Foe"
type textarea "x"
type textarea "It's great to work in a team.Actually,have experience. Fo"
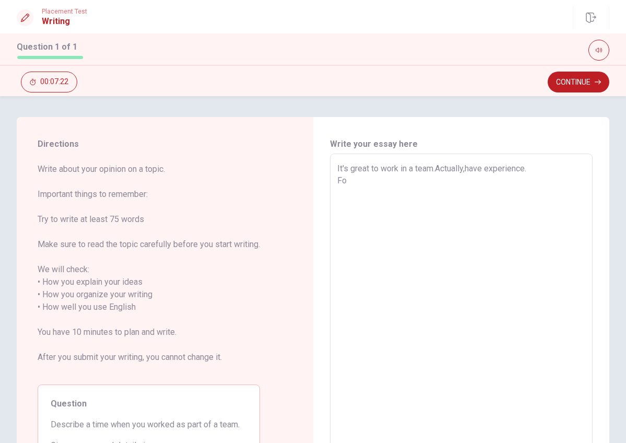
type textarea "x"
type textarea "It's great to work in a team.Actually,have experience. For"
type textarea "x"
type textarea "It's great to work in a team.Actually,have experience. For"
type textarea "x"
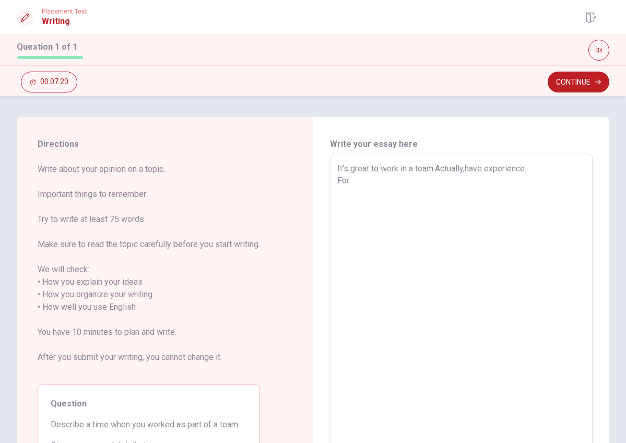
type textarea "It's great to work in a team.Actually,have experience. For e"
type textarea "x"
type textarea "It's great to work in a team.Actually,have experience. For ex"
type textarea "x"
type textarea "It's great to work in a team.Actually,have experience. For exa"
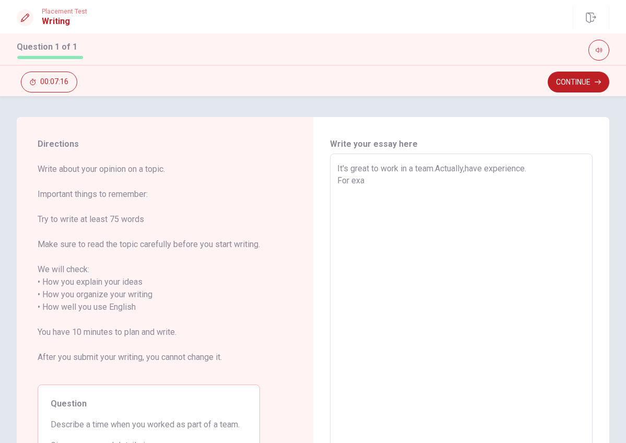
type textarea "x"
type textarea "It's great to work in a team.Actually,have experience. For exam"
type textarea "x"
type textarea "It's great to work in a team.Actually,have experience. For examp"
type textarea "x"
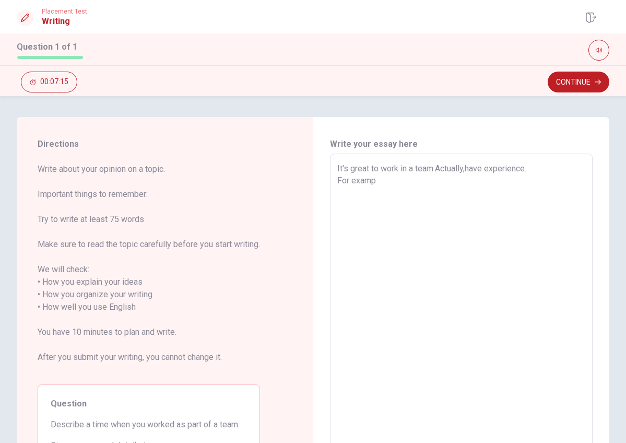
type textarea "It's great to work in a team.Actually,have experience. For exampl"
type textarea "x"
type textarea "It's great to work in a team.Actually,have experience. For example"
type textarea "x"
type textarea "It's great to work in a team.Actually,have experience. For example"
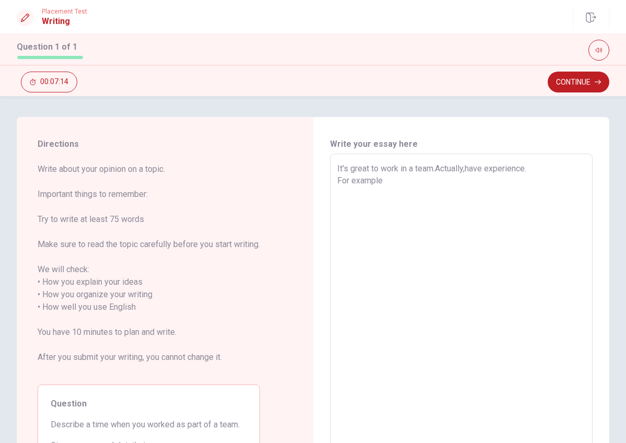
type textarea "x"
type textarea "It's great to work in a team.Actually,have experience. For example"
type textarea "x"
type textarea "It's great to work in a team.Actually,have experience. For example,"
type textarea "x"
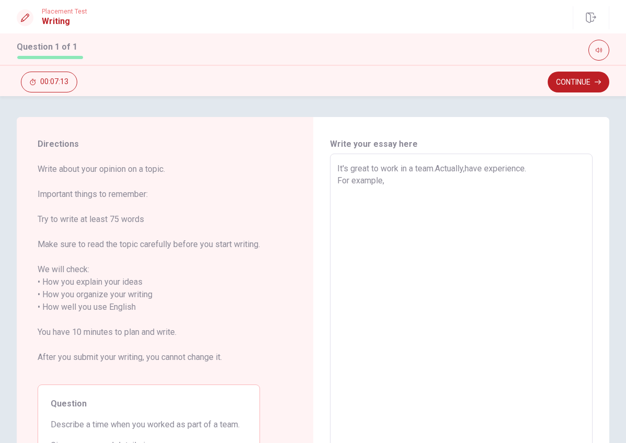
type textarea "It's great to work in a team.Actually,have experience. For example,"
type textarea "x"
type textarea "It's great to work in a team.Actually,have experience. For example, s"
type textarea "x"
type textarea "It's great to work in a team.Actually,have experience. For example, sp"
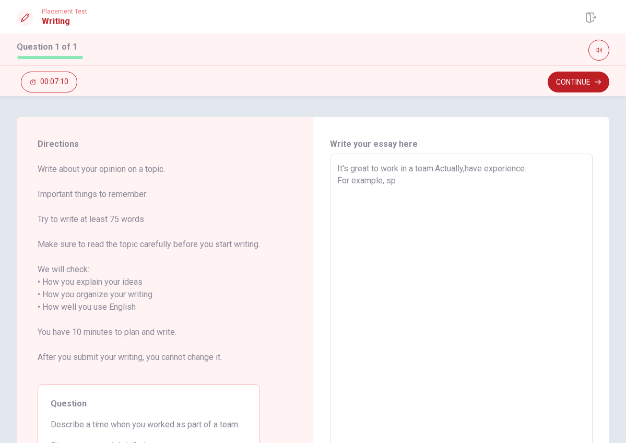
type textarea "x"
type textarea "It's great to work in a team.Actually,have experience. For example, spo"
type textarea "x"
type textarea "It's great to work in a team.Actually,have experience. For example, spor"
type textarea "x"
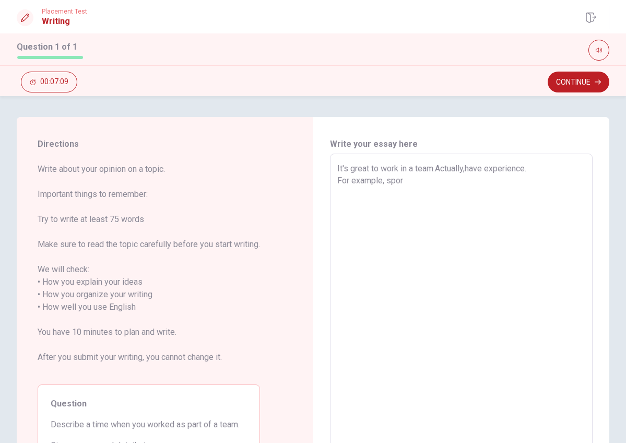
type textarea "It's great to work in a team.Actually,have experience. For example, sport"
type textarea "x"
type textarea "It's great to work in a team.Actually,have experience. For example, sports"
type textarea "x"
type textarea "It's great to work in a team.Actually,have experience. For example, sports"
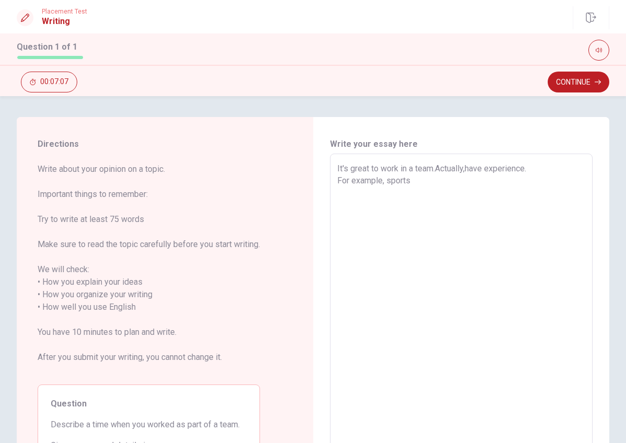
type textarea "x"
type textarea "It's great to work in a team.Actually,have experience. For example, sports a"
type textarea "x"
type textarea "It's great to work in a team.Actually,have experience. For example, sports an"
type textarea "x"
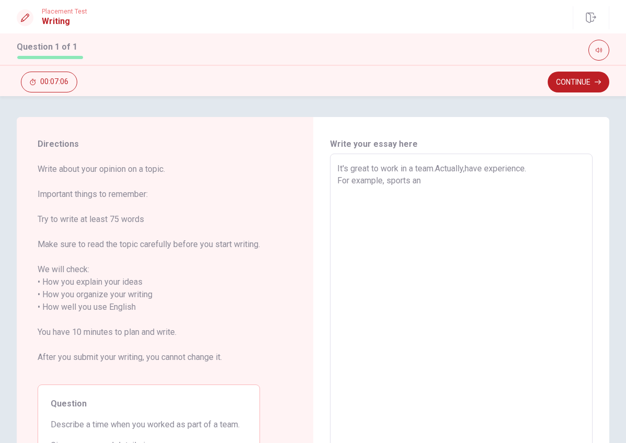
type textarea "It's great to work in a team.Actually,have experience. For example, sports and"
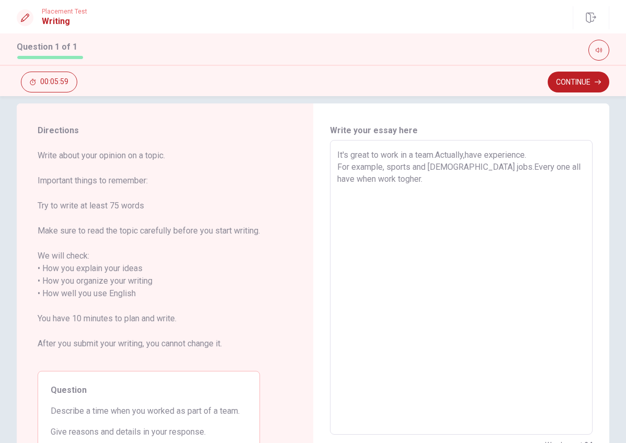
scroll to position [14, 0]
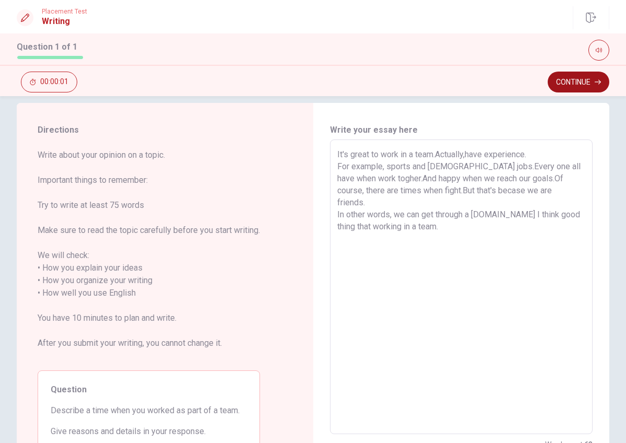
click at [577, 78] on button "Continue" at bounding box center [579, 82] width 62 height 21
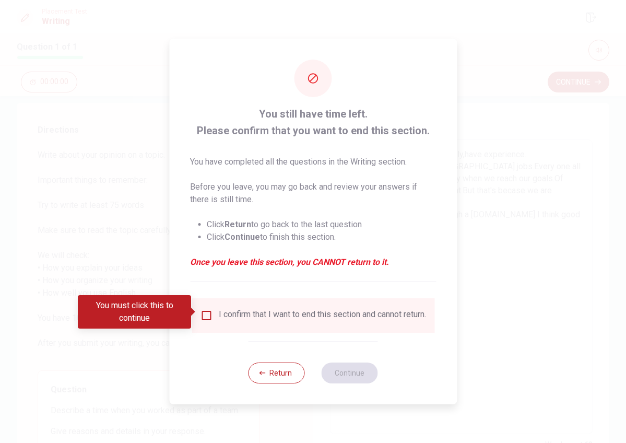
click at [204, 312] on input "You must click this to continue" at bounding box center [206, 315] width 13 height 13
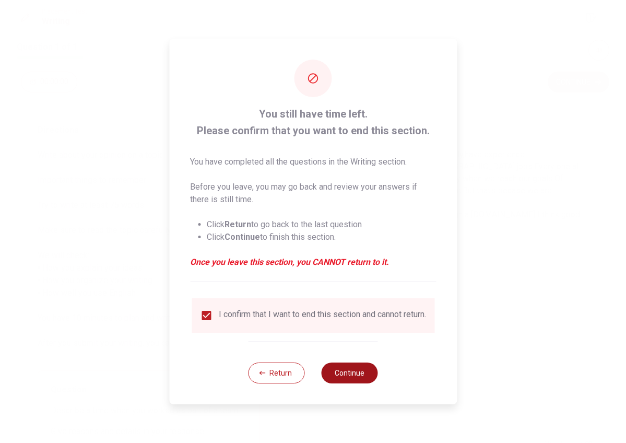
click at [350, 375] on button "Continue" at bounding box center [350, 372] width 56 height 21
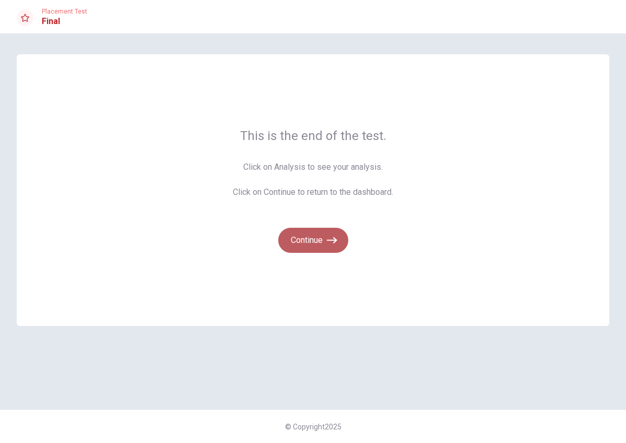
click at [330, 242] on icon "button" at bounding box center [332, 240] width 10 height 10
